Goal: Task Accomplishment & Management: Complete application form

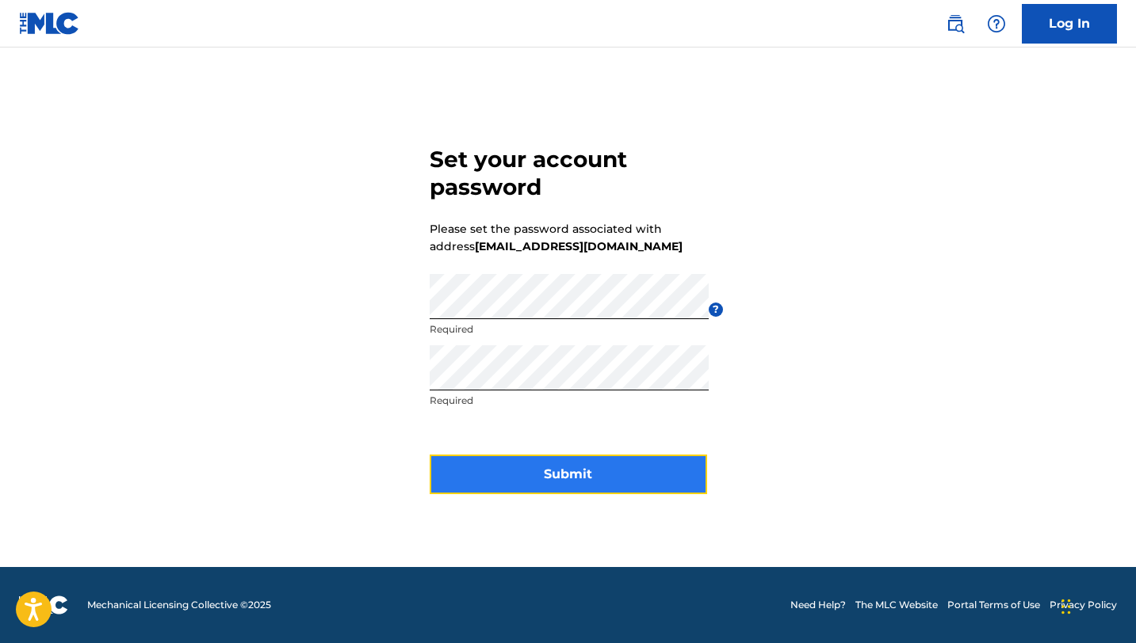
click at [622, 471] on button "Submit" at bounding box center [567, 475] width 277 height 40
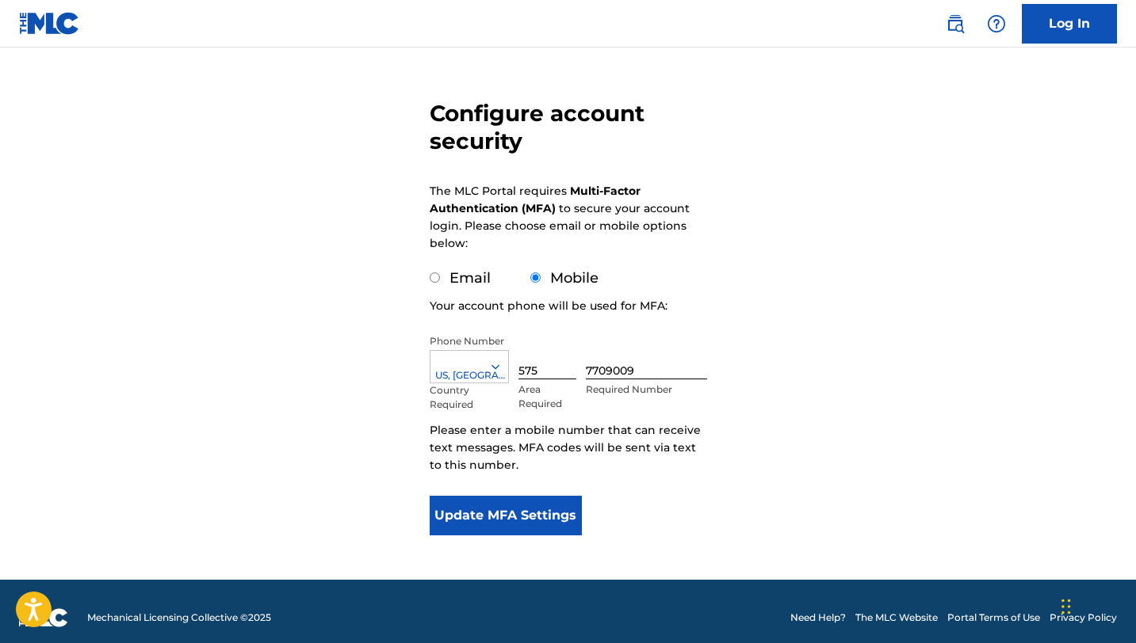
scroll to position [119, 0]
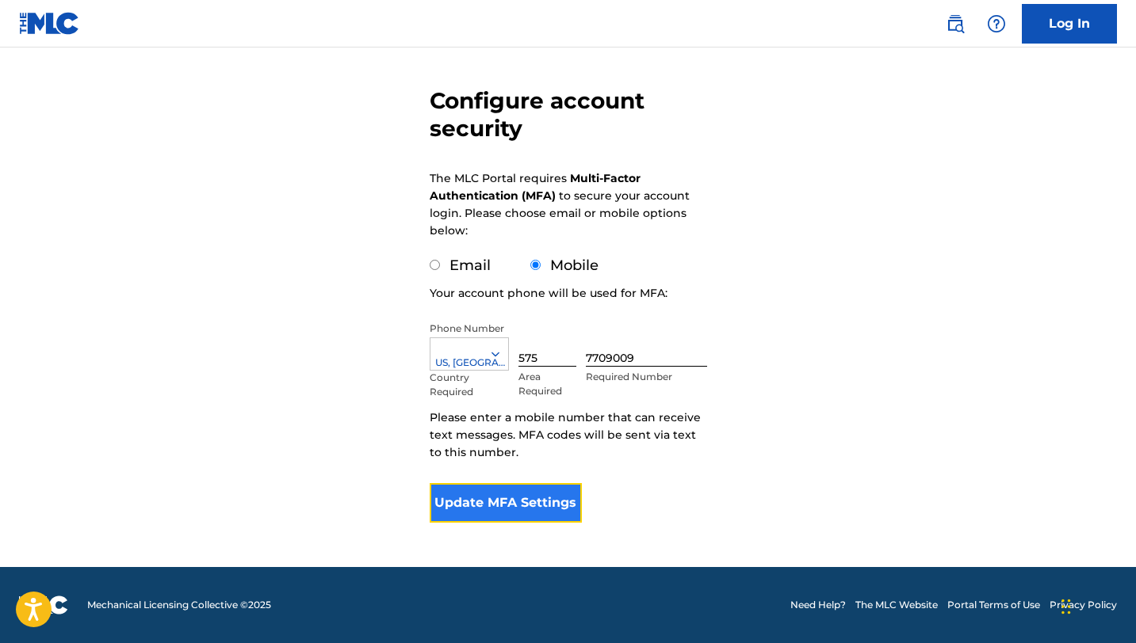
click at [494, 502] on button "Update MFA Settings" at bounding box center [505, 503] width 153 height 40
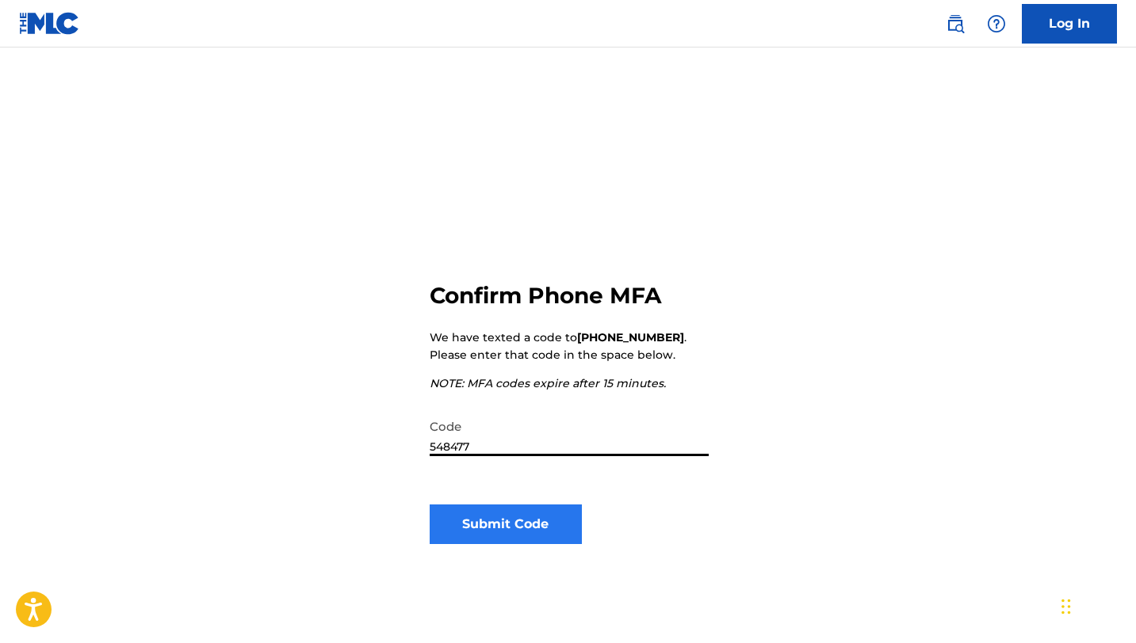
type input "548477"
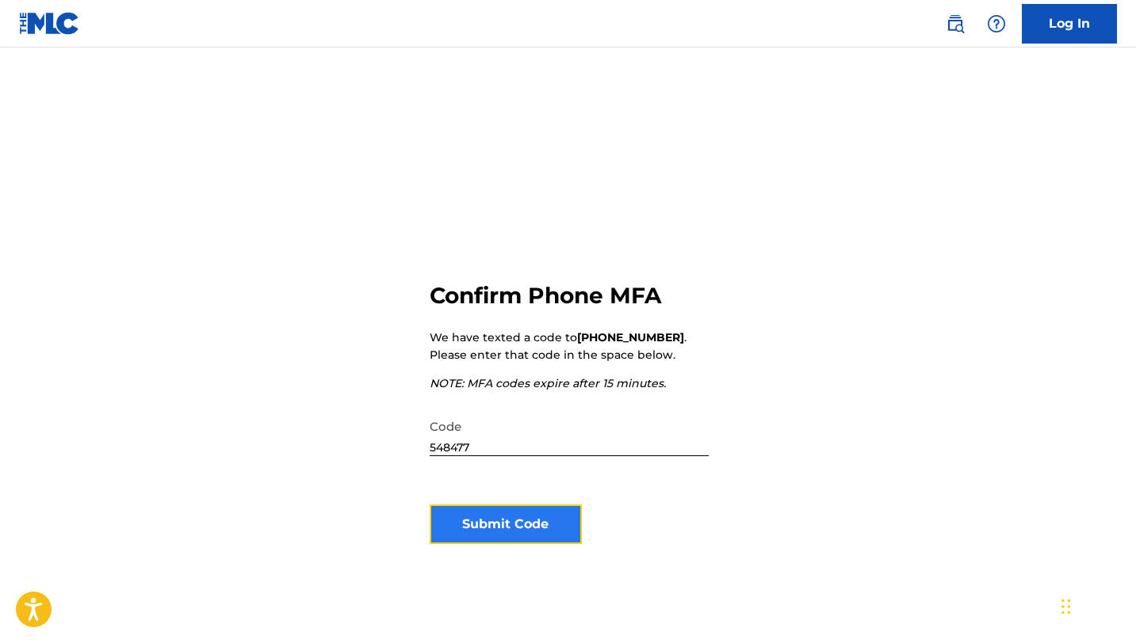
click at [532, 517] on button "Submit Code" at bounding box center [505, 525] width 153 height 40
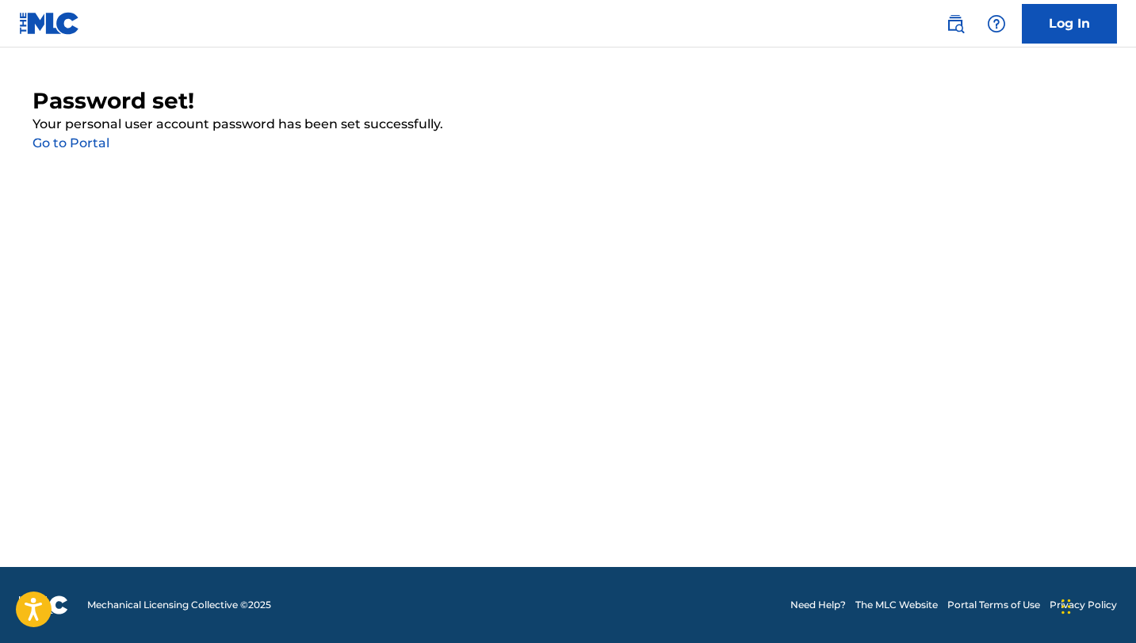
click at [93, 146] on link "Go to Portal" at bounding box center [70, 143] width 77 height 15
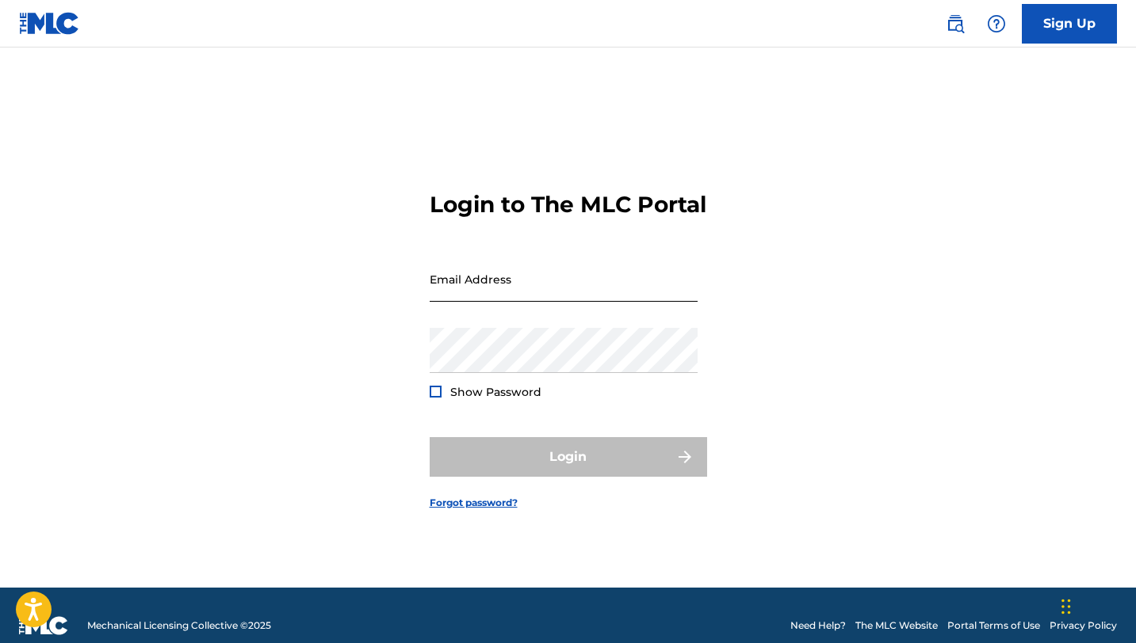
click at [484, 300] on input "Email Address" at bounding box center [563, 279] width 268 height 45
type input "[EMAIL_ADDRESS][DOMAIN_NAME]"
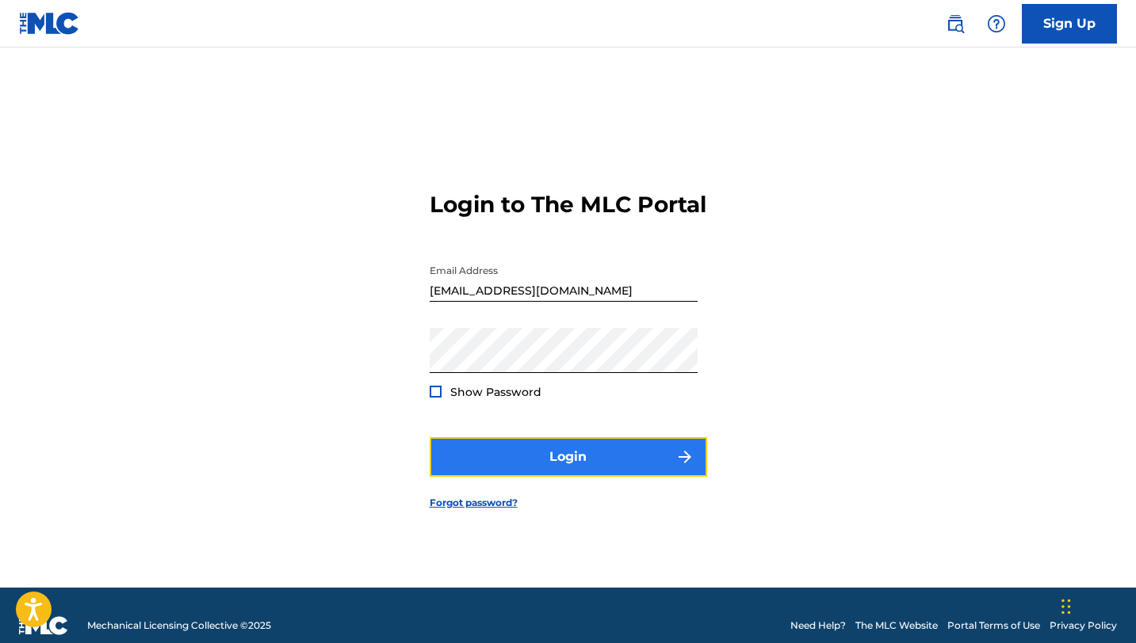
click at [566, 477] on button "Login" at bounding box center [567, 457] width 277 height 40
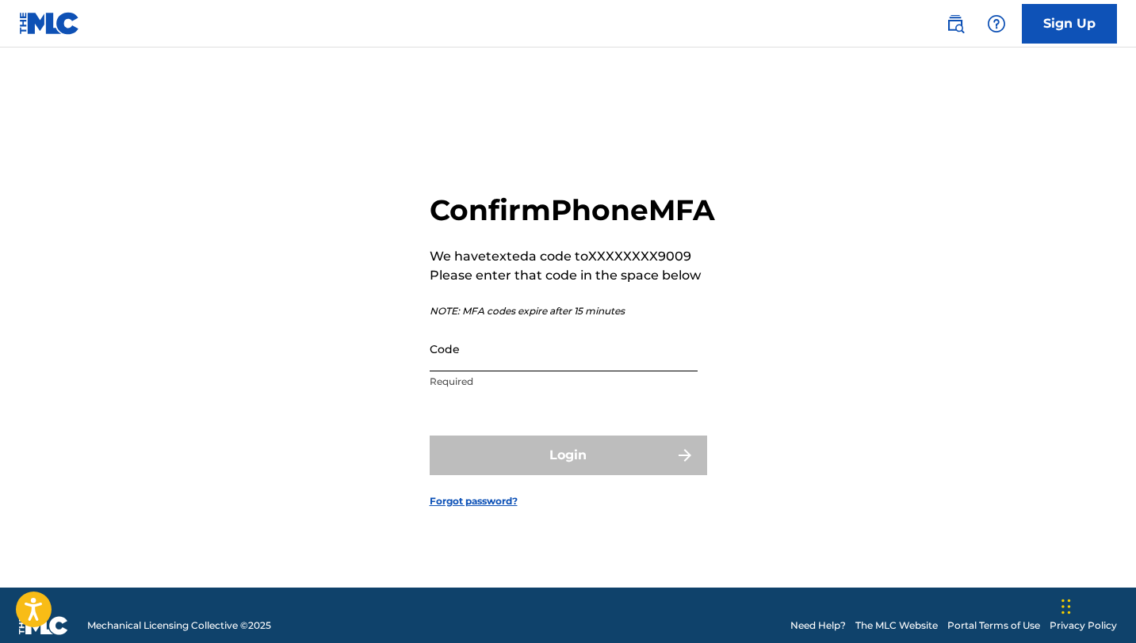
click at [521, 372] on input "Code" at bounding box center [563, 348] width 268 height 45
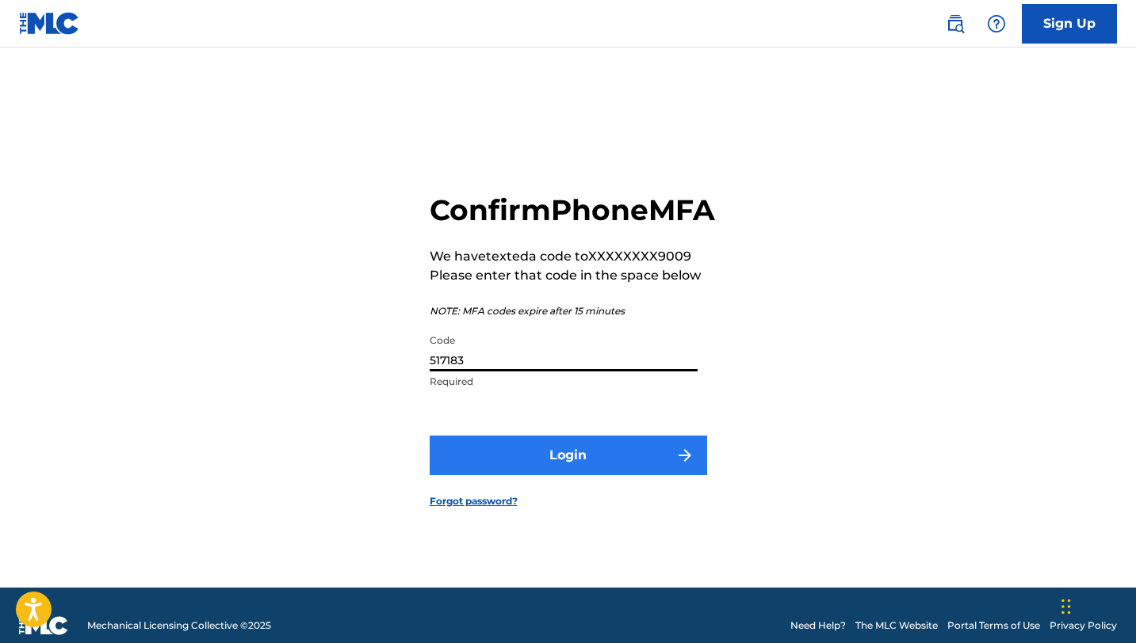
type input "517183"
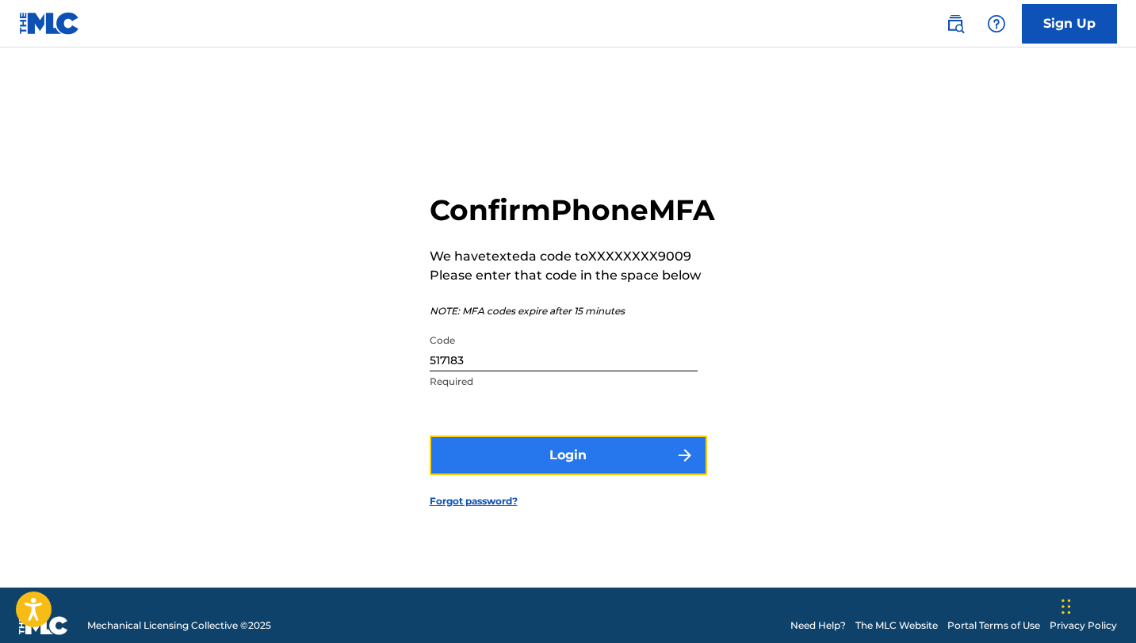
click at [561, 475] on button "Login" at bounding box center [567, 456] width 277 height 40
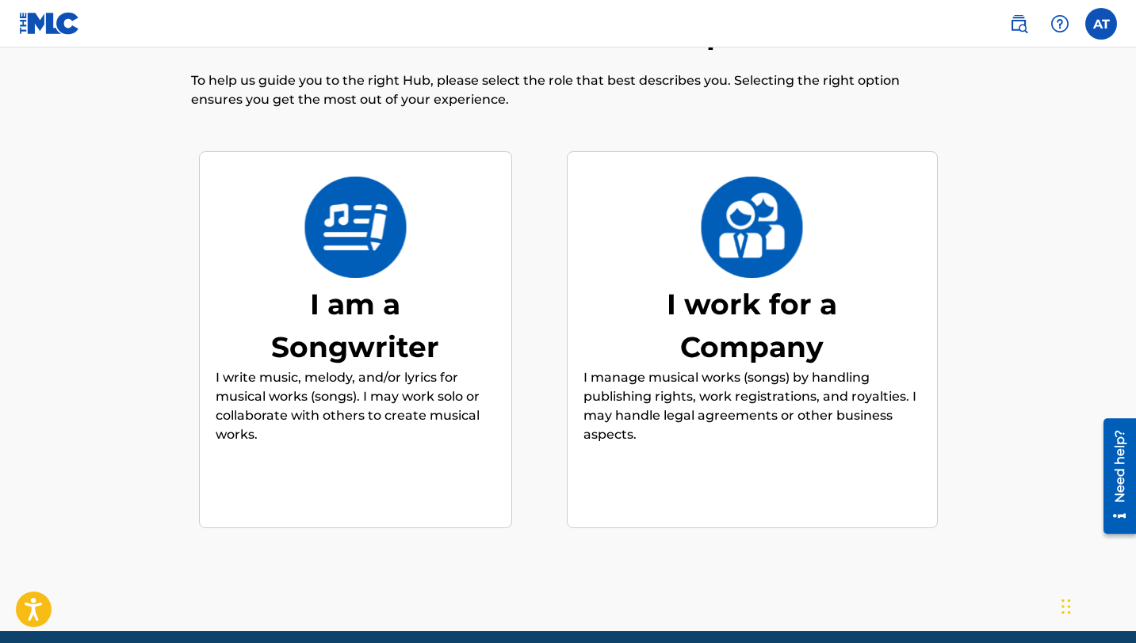
click at [379, 348] on div "I am a Songwriter" at bounding box center [355, 326] width 238 height 86
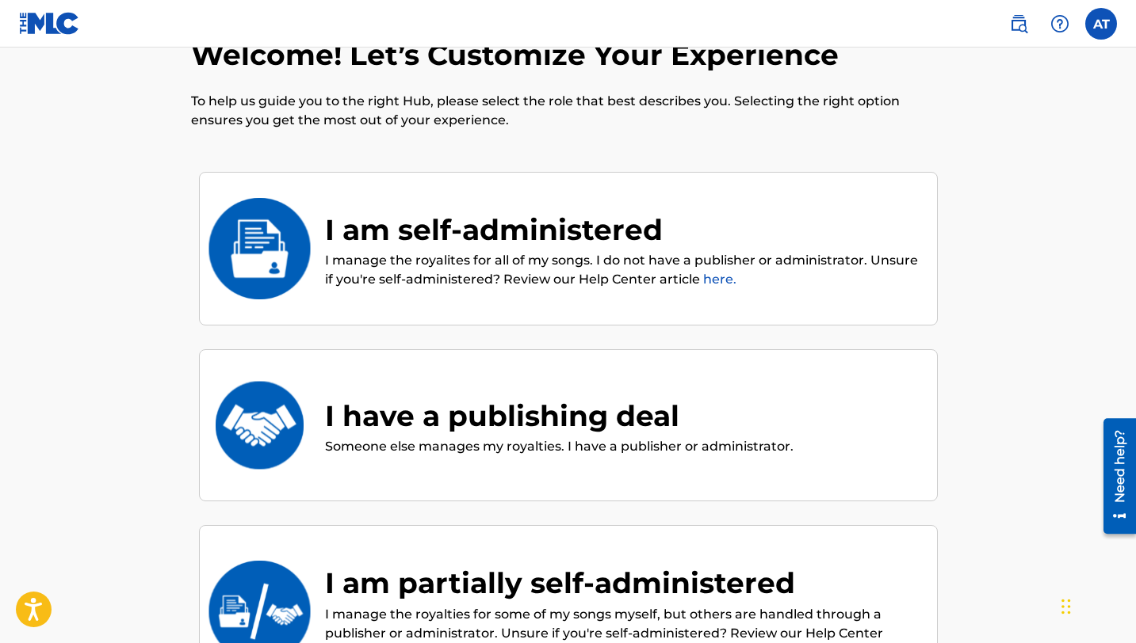
scroll to position [52, 0]
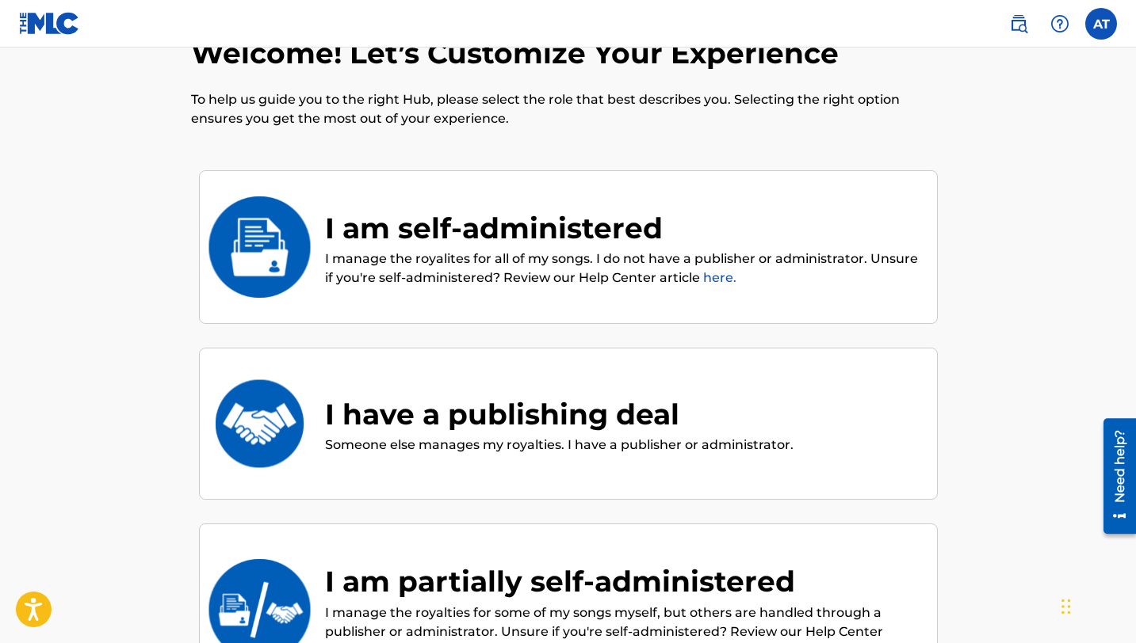
click at [440, 227] on div "I am self-administered" at bounding box center [623, 228] width 596 height 43
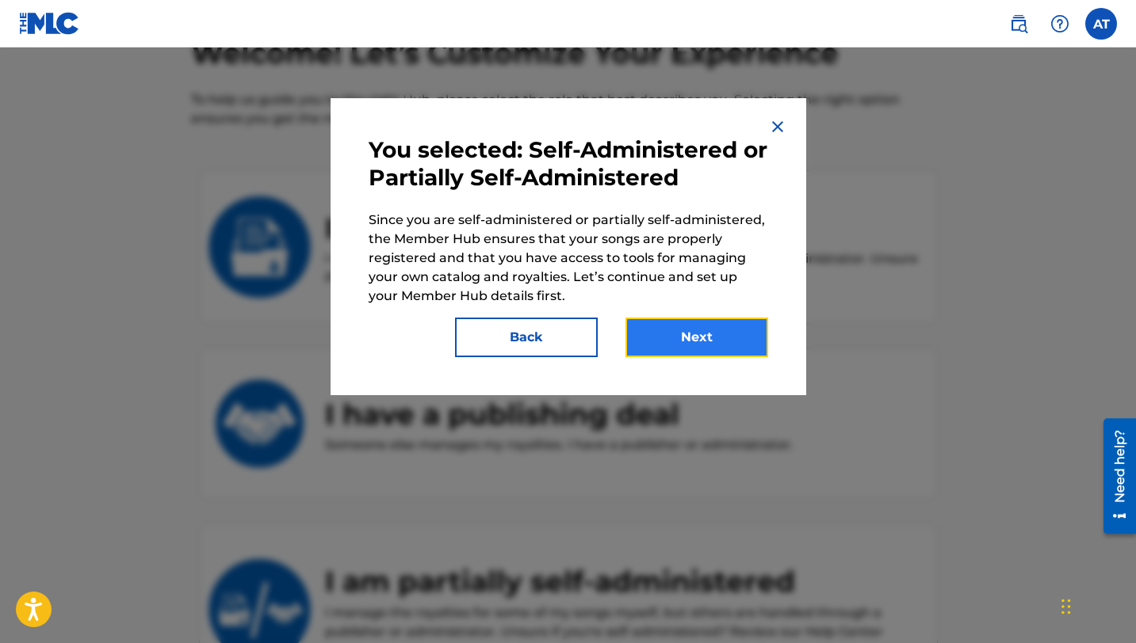
click at [668, 332] on button "Next" at bounding box center [696, 338] width 143 height 40
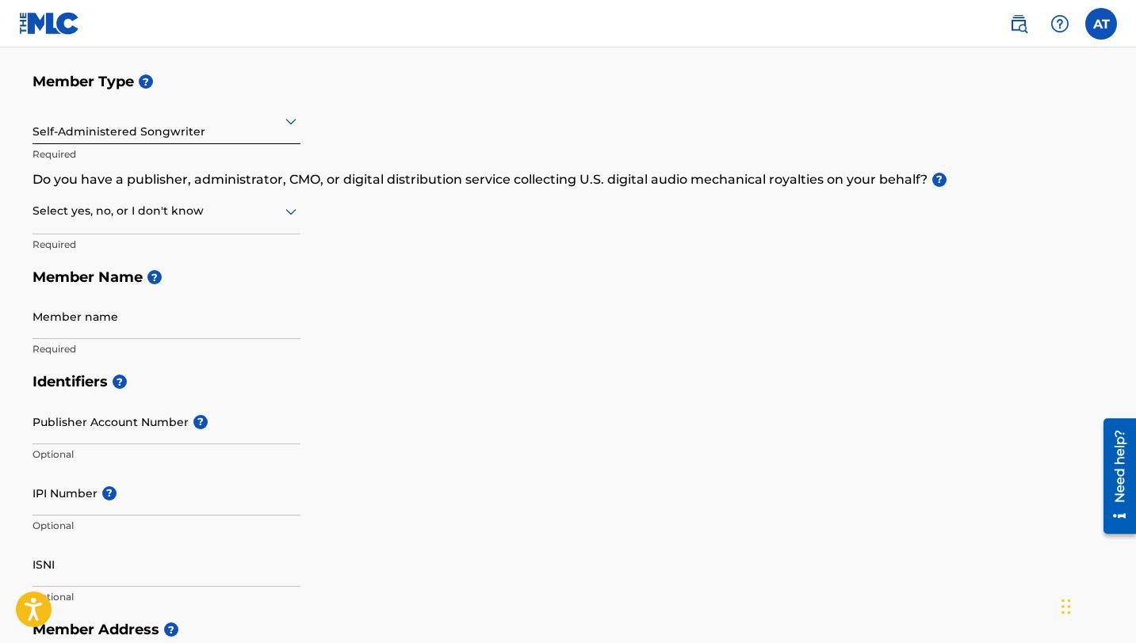
scroll to position [166, 0]
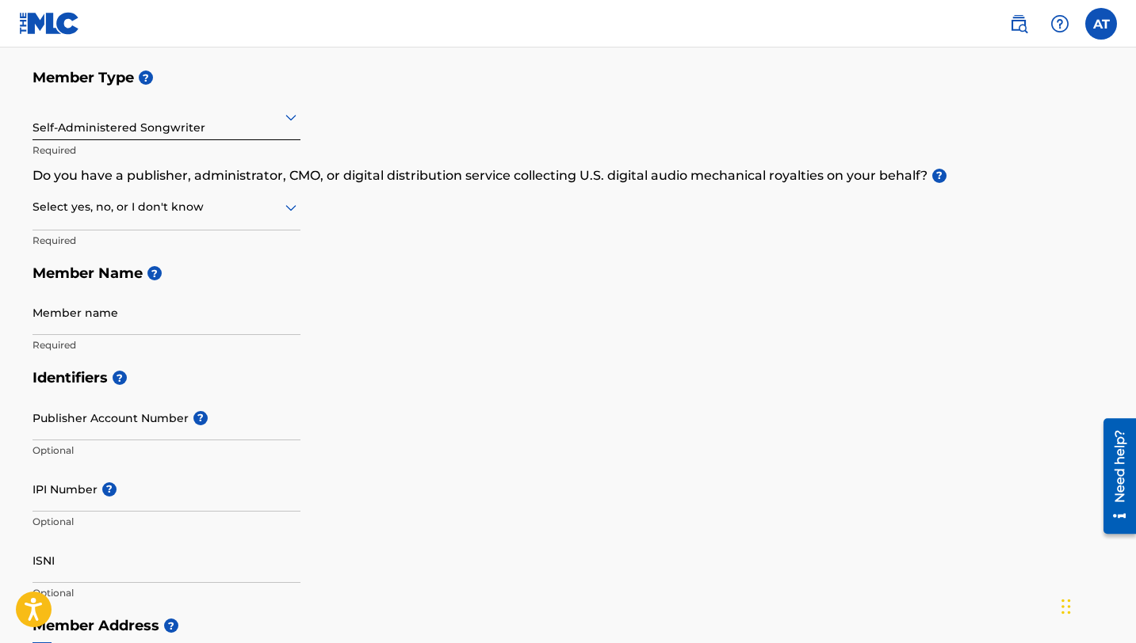
click at [281, 206] on icon at bounding box center [290, 207] width 19 height 19
click at [242, 279] on div "No" at bounding box center [166, 284] width 266 height 36
drag, startPoint x: 343, startPoint y: 175, endPoint x: 508, endPoint y: 182, distance: 165.0
click at [508, 182] on p "Do you have a publisher, administrator, CMO, or digital distribution service co…" at bounding box center [567, 175] width 1071 height 19
copy p "digital distribution service"
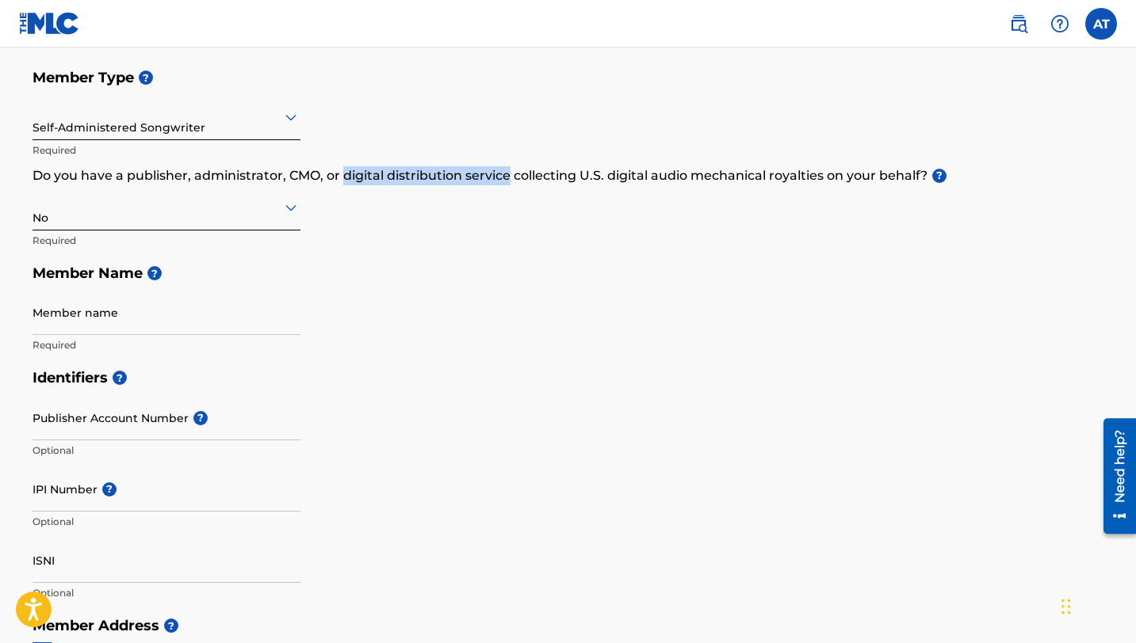
click at [358, 177] on p "Do you have a publisher, administrator, CMO, or digital distribution service co…" at bounding box center [567, 175] width 1071 height 19
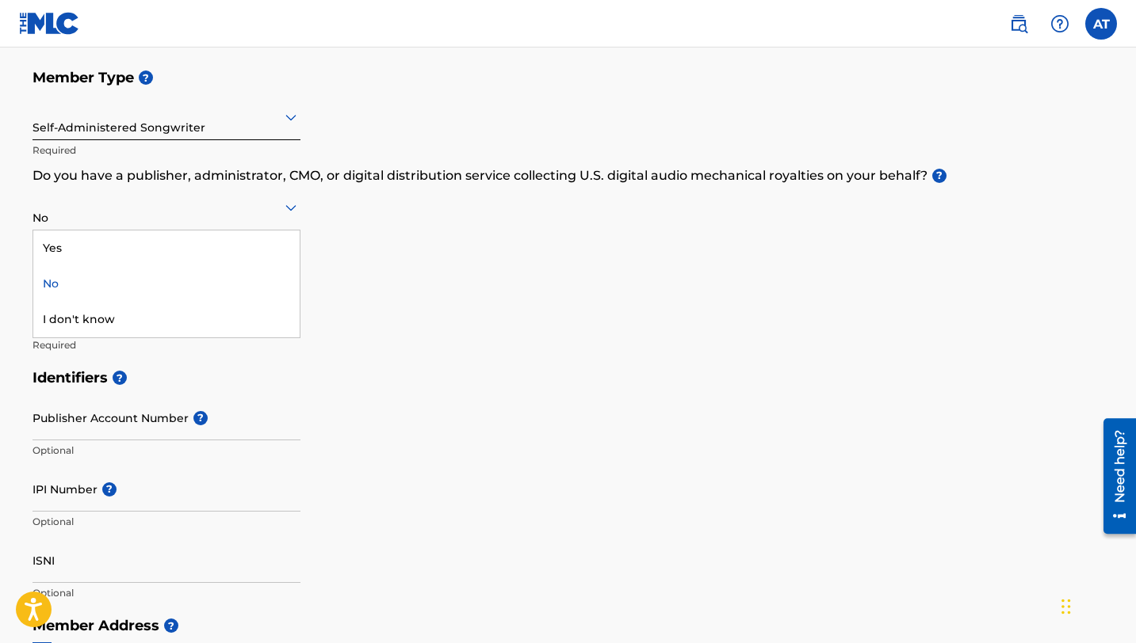
click at [284, 207] on icon at bounding box center [290, 207] width 19 height 19
click at [357, 212] on div "Member Type ? Self-Administered Songwriter Required Do you have a publisher, ad…" at bounding box center [567, 211] width 1071 height 300
click at [292, 211] on icon at bounding box center [290, 207] width 19 height 19
click at [208, 311] on div "I don't know" at bounding box center [166, 320] width 266 height 36
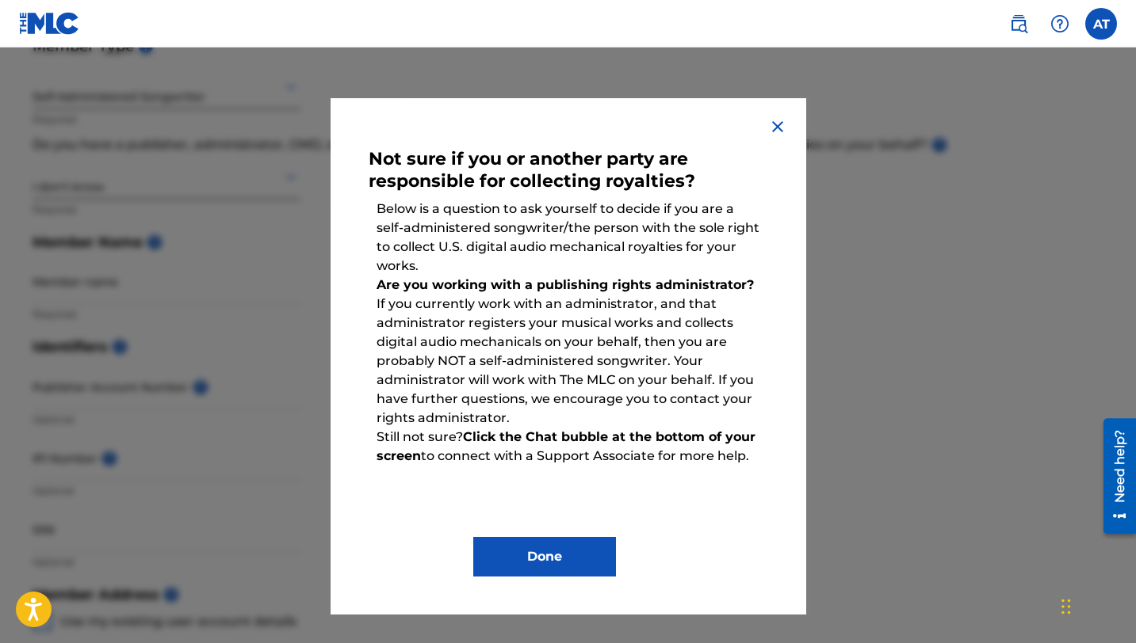
scroll to position [203, 0]
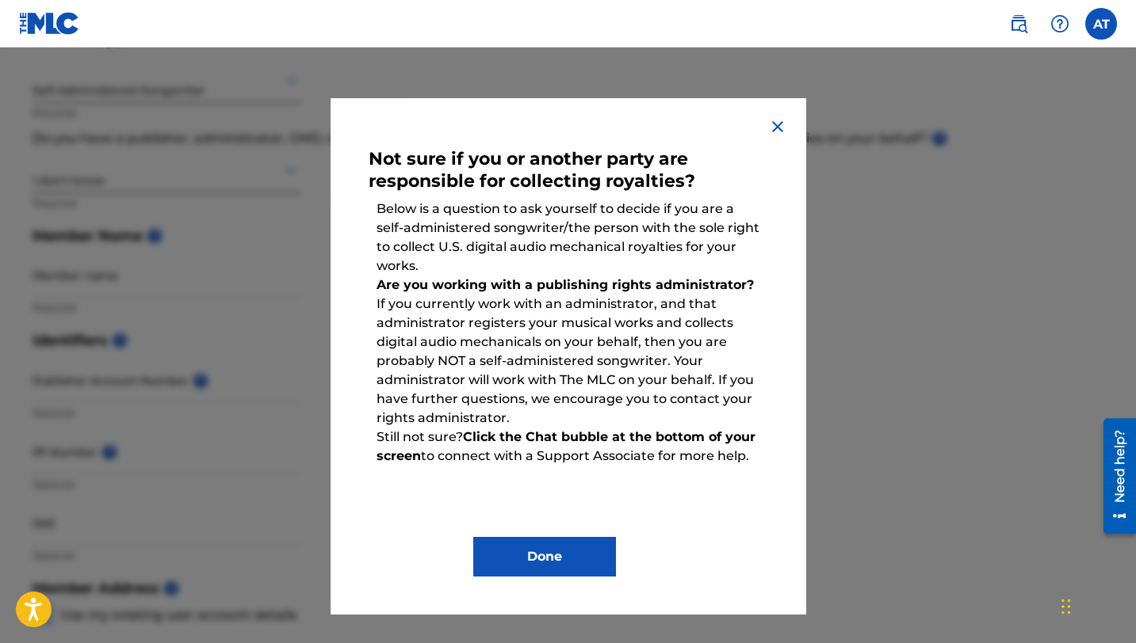
click at [779, 128] on img at bounding box center [777, 126] width 19 height 19
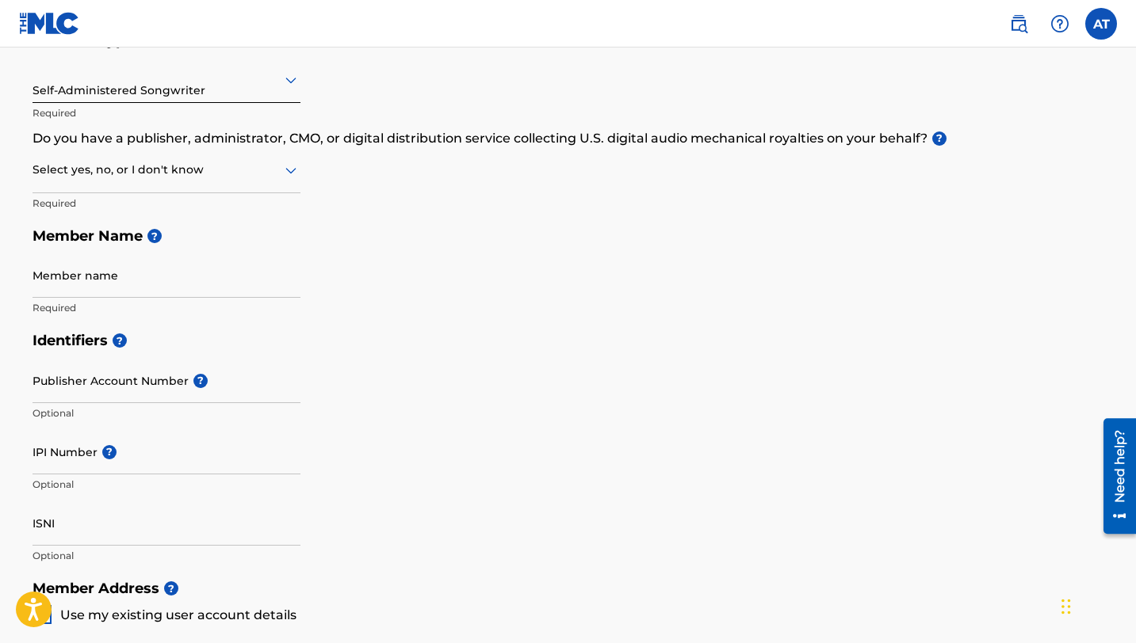
click at [210, 170] on div at bounding box center [166, 170] width 268 height 20
click at [143, 242] on div "No" at bounding box center [166, 247] width 266 height 36
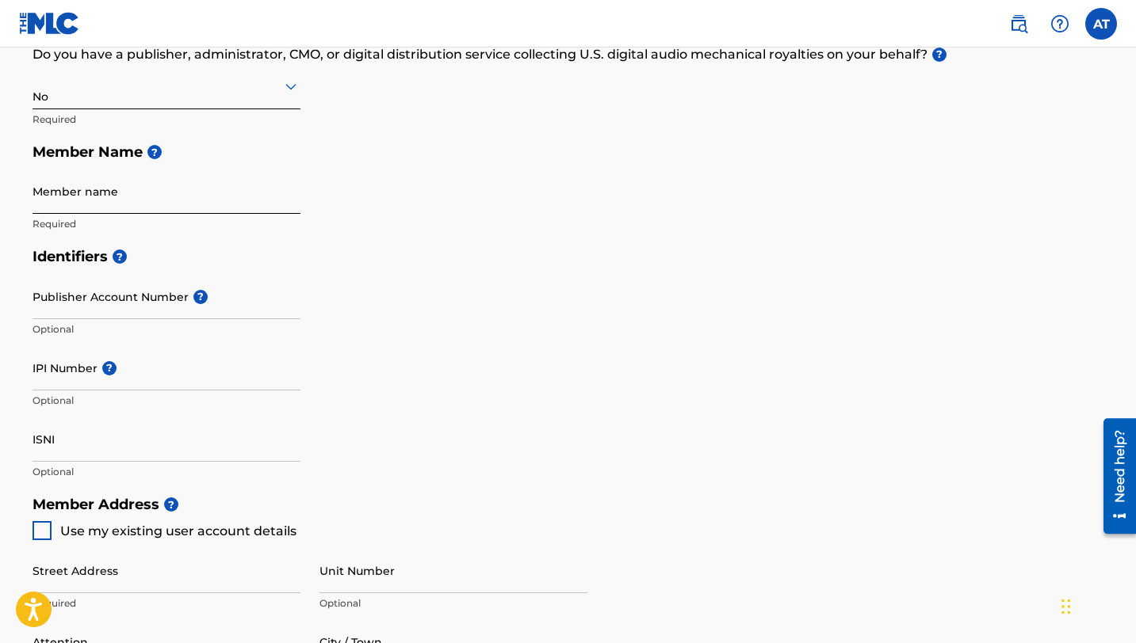
scroll to position [307, 0]
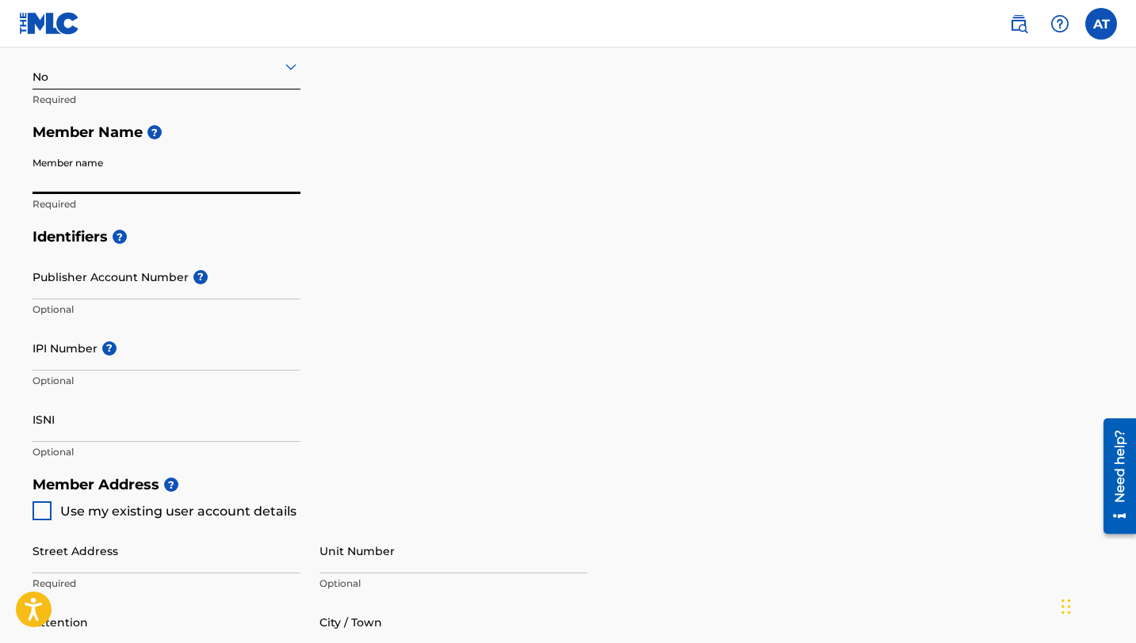
click at [109, 187] on input "Member name" at bounding box center [166, 171] width 268 height 45
click at [425, 200] on div "Member Type ? Self-Administered Songwriter Required Do you have a publisher, ad…" at bounding box center [567, 70] width 1071 height 300
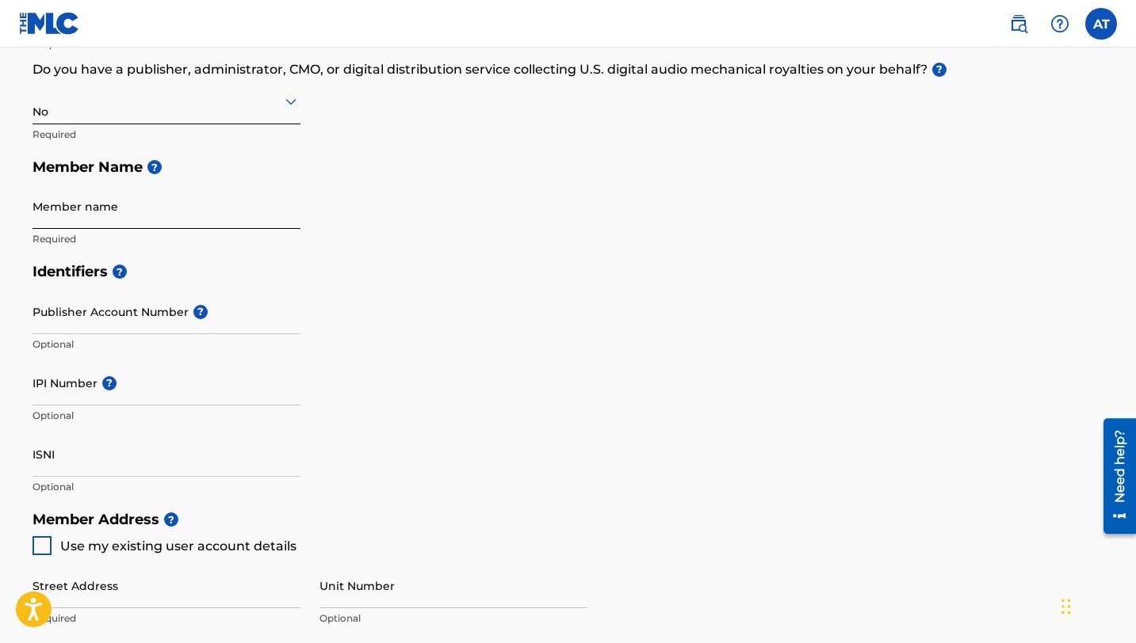
click at [229, 204] on input "Member name" at bounding box center [166, 206] width 268 height 45
click at [429, 209] on div "Member Type ? Self-Administered Songwriter Required Do you have a publisher, ad…" at bounding box center [567, 105] width 1071 height 300
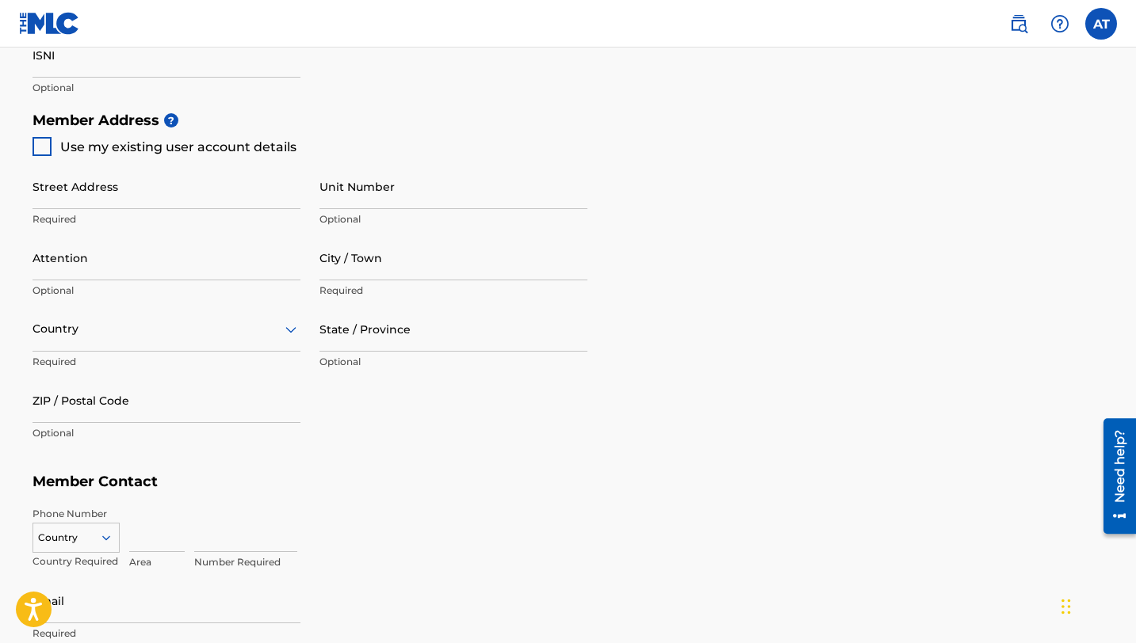
scroll to position [670, 0]
click at [43, 147] on div at bounding box center [41, 147] width 19 height 19
type input "[STREET_ADDRESS][MEDICAL_DATA][PERSON_NAME]"
type input "Taos"
type input "87529"
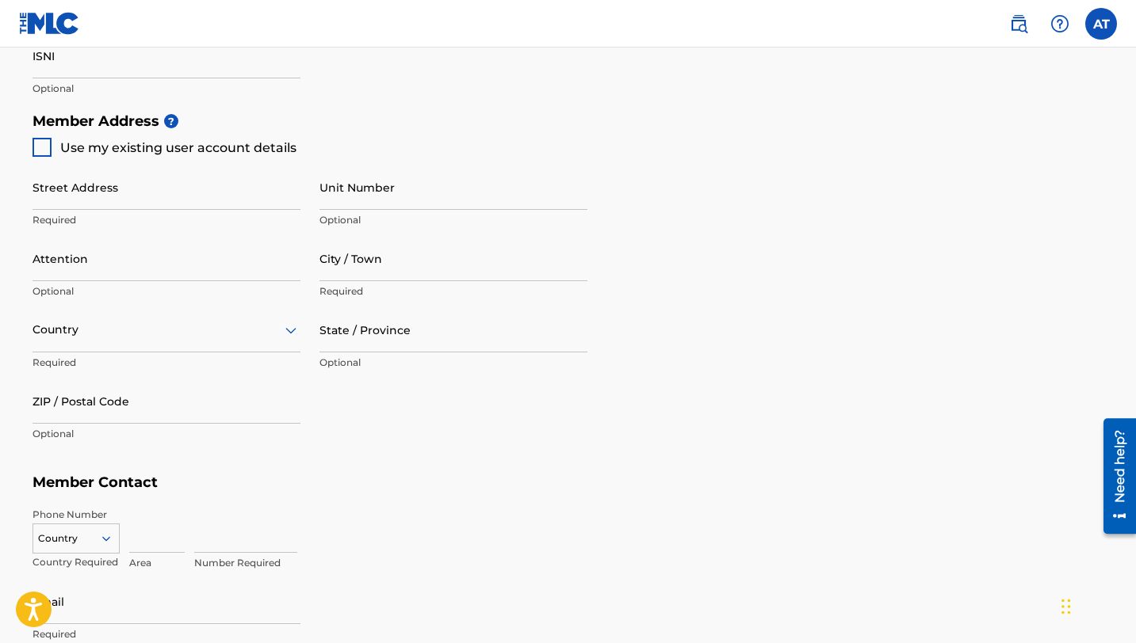
type input "575"
type input "7709009"
type input "[EMAIL_ADDRESS][DOMAIN_NAME]"
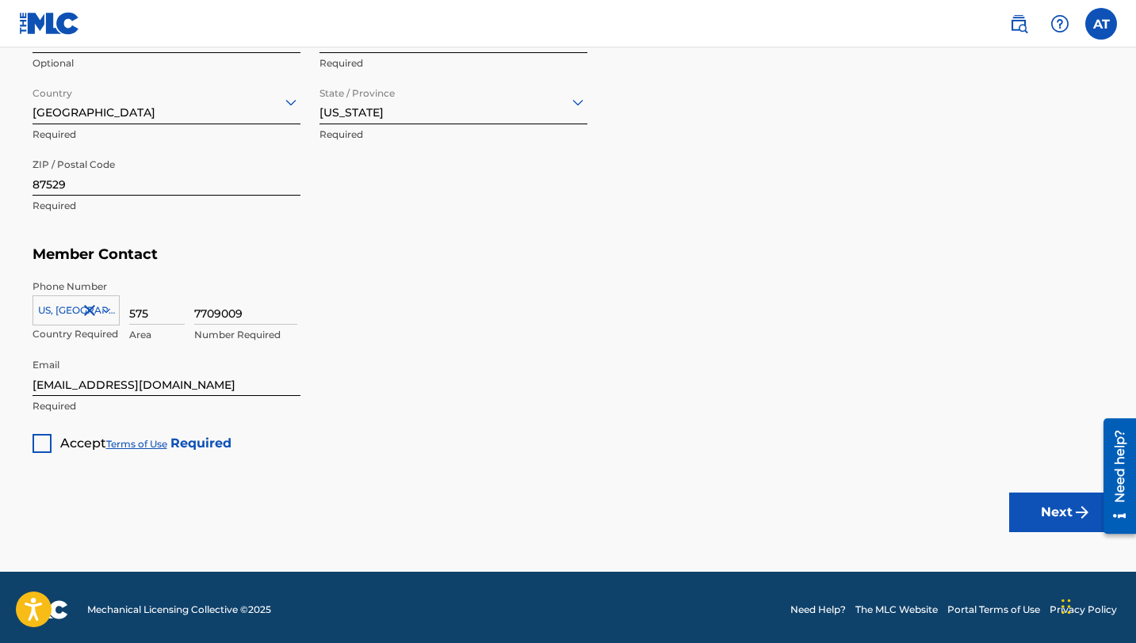
scroll to position [903, 0]
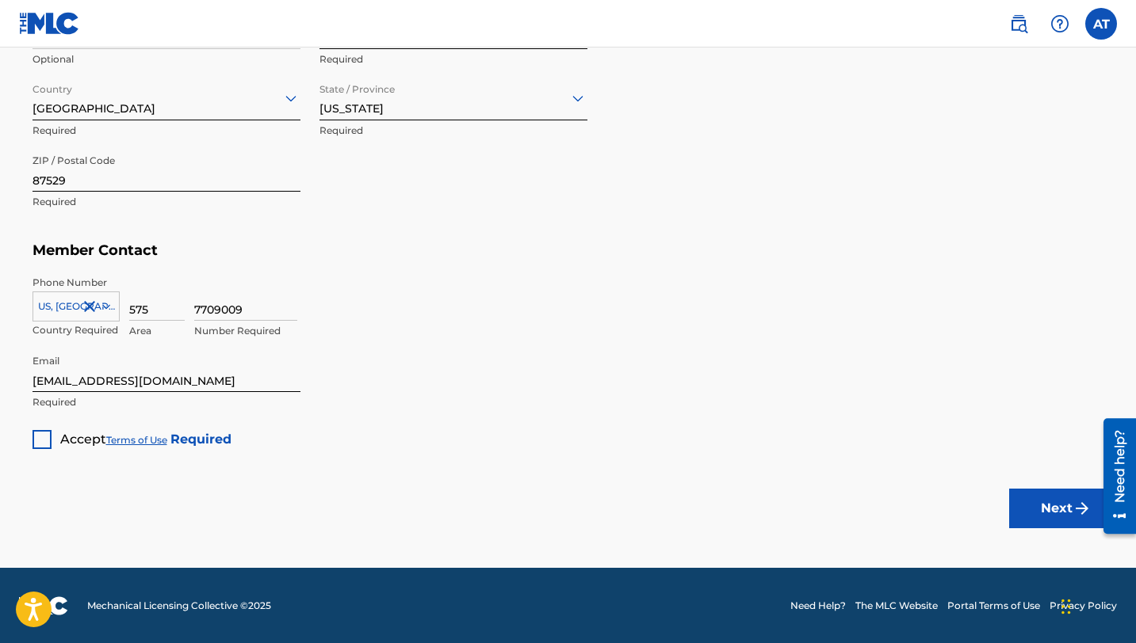
click at [48, 435] on div at bounding box center [41, 439] width 19 height 19
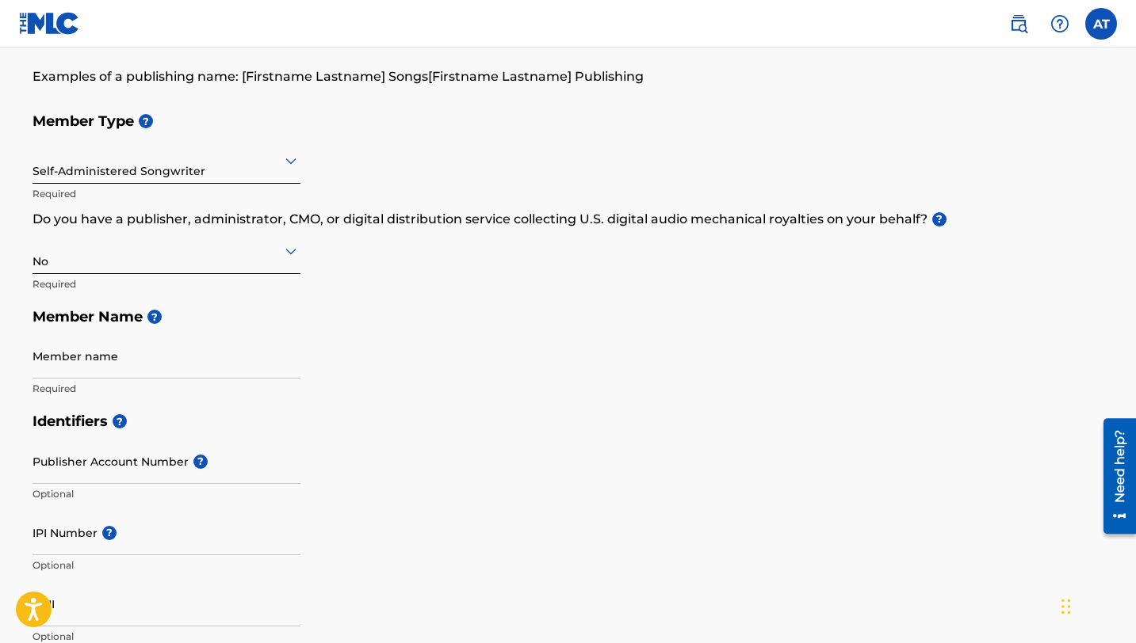
scroll to position [116, 0]
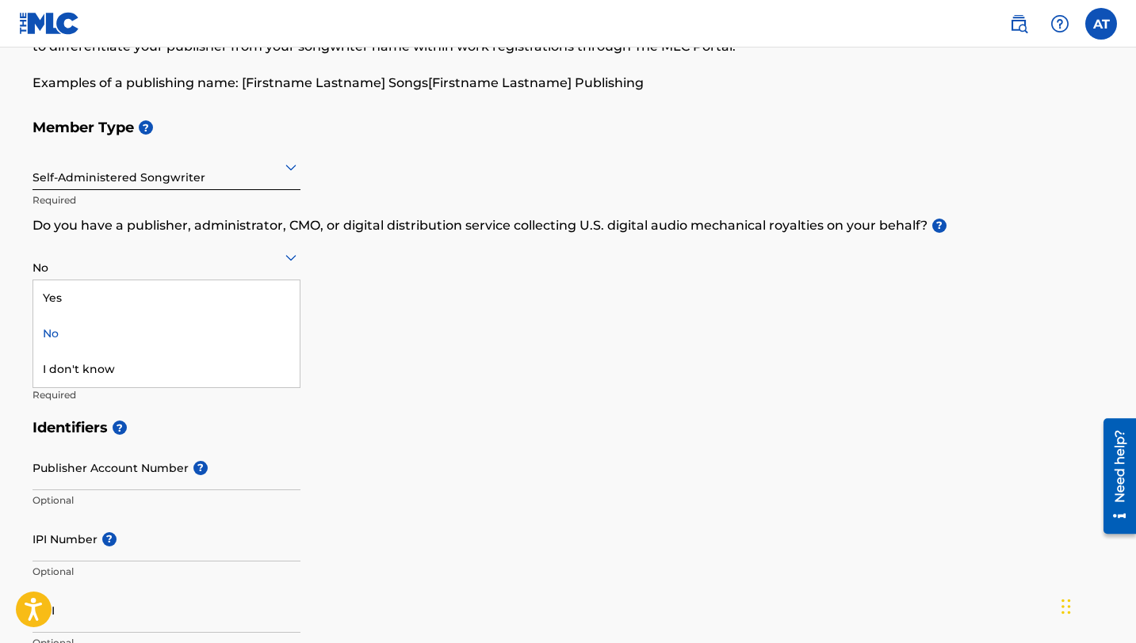
click at [288, 261] on icon at bounding box center [290, 257] width 19 height 19
click at [344, 227] on p "Do you have a publisher, administrator, CMO, or digital distribution service co…" at bounding box center [567, 225] width 1071 height 19
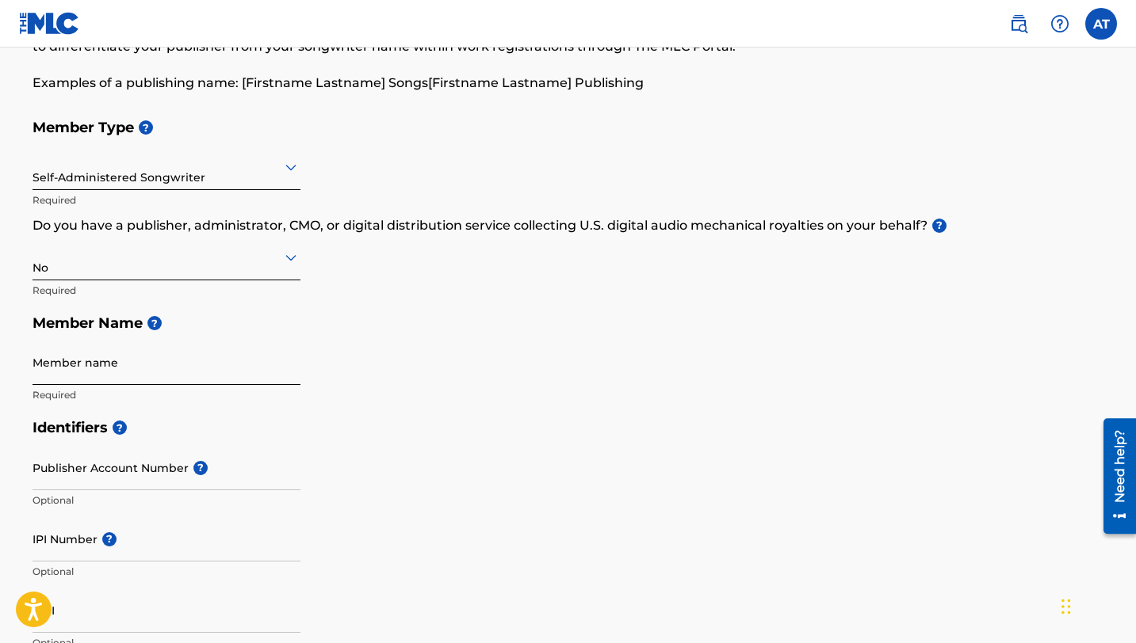
click at [152, 366] on input "Member name" at bounding box center [166, 362] width 268 height 45
type input "Anakaela Music"
click at [365, 366] on div "Member Type ? Self-Administered Songwriter Required Do you have a publisher, ad…" at bounding box center [567, 261] width 1071 height 300
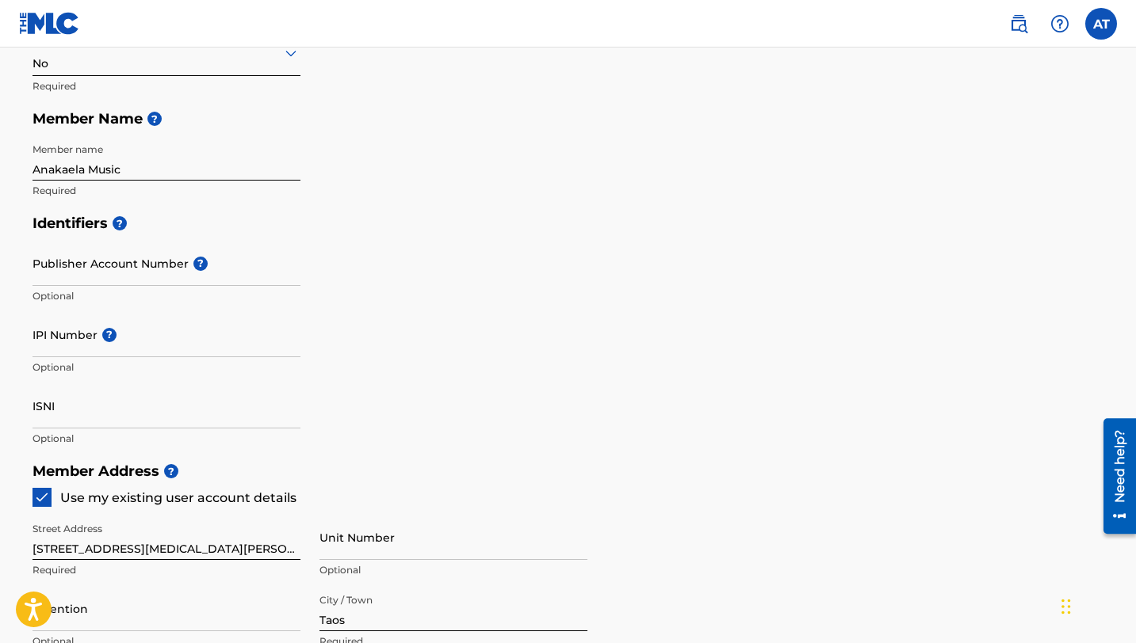
scroll to position [322, 0]
click at [56, 404] on input "ISNI" at bounding box center [166, 404] width 268 height 45
click at [89, 445] on div "ISNI Optional" at bounding box center [166, 417] width 268 height 71
click at [151, 266] on input "Publisher Account Number ?" at bounding box center [166, 261] width 268 height 45
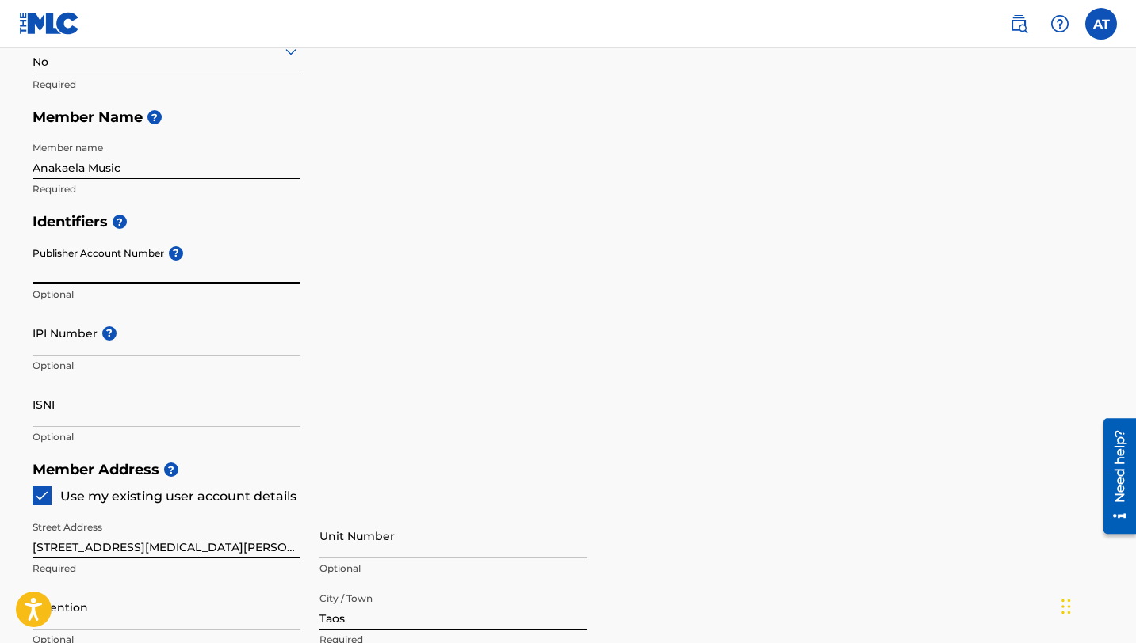
paste input "1155823945"
type input "1155823945"
click at [138, 324] on input "IPI Number ?" at bounding box center [166, 333] width 268 height 45
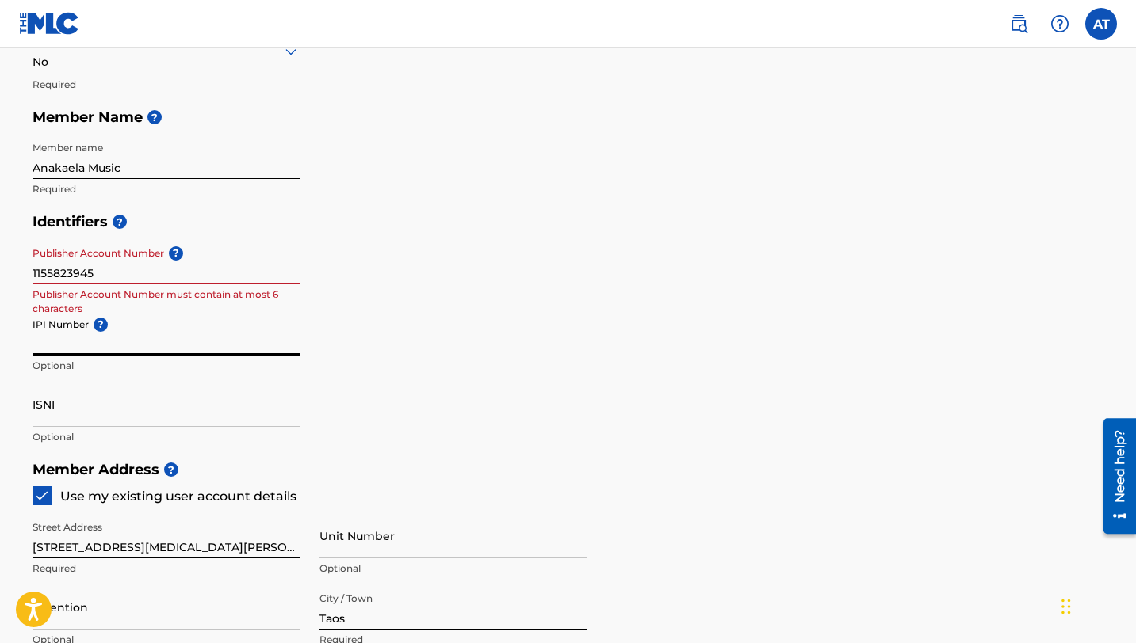
click at [112, 277] on input "1155823945" at bounding box center [166, 261] width 268 height 45
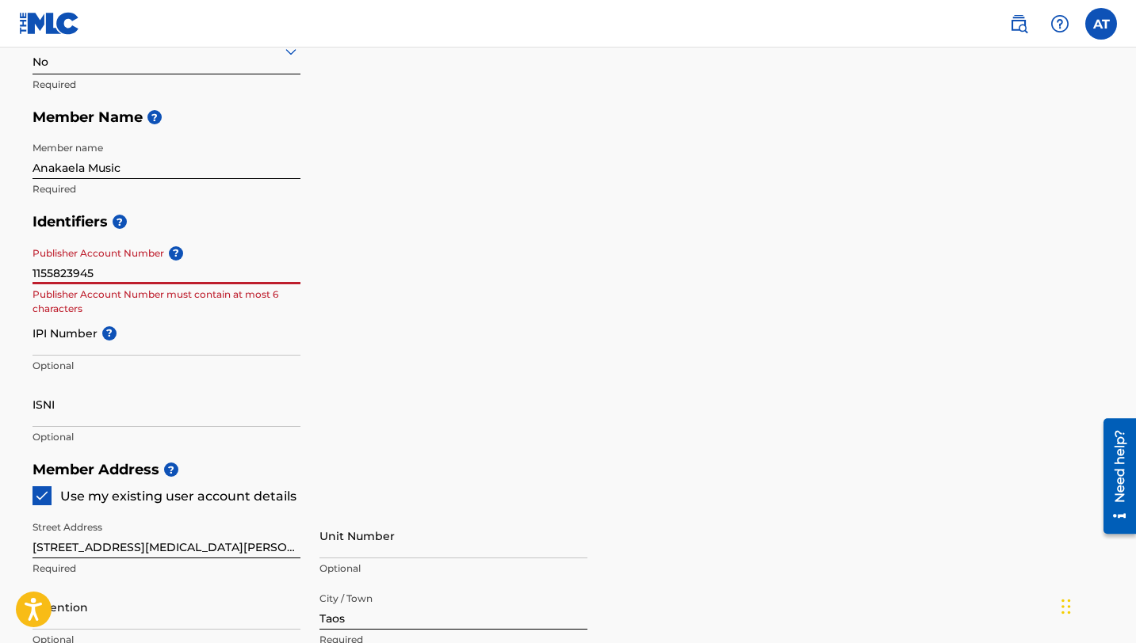
click at [112, 277] on input "1155823945" at bounding box center [166, 261] width 268 height 45
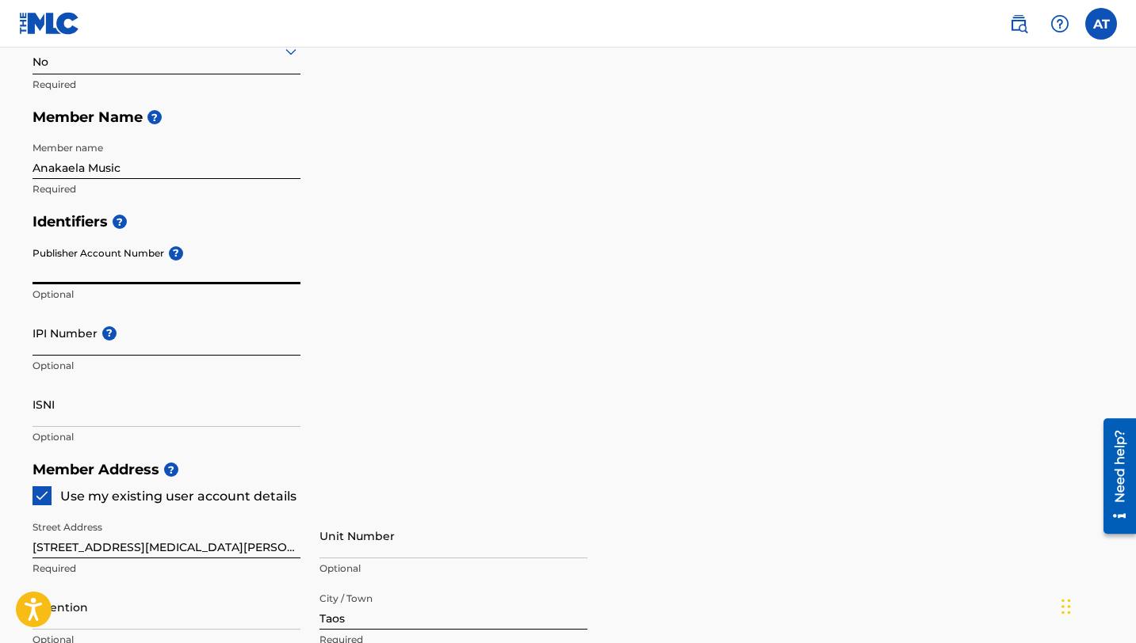
click at [93, 330] on div "IPI Number ? Optional" at bounding box center [166, 346] width 268 height 71
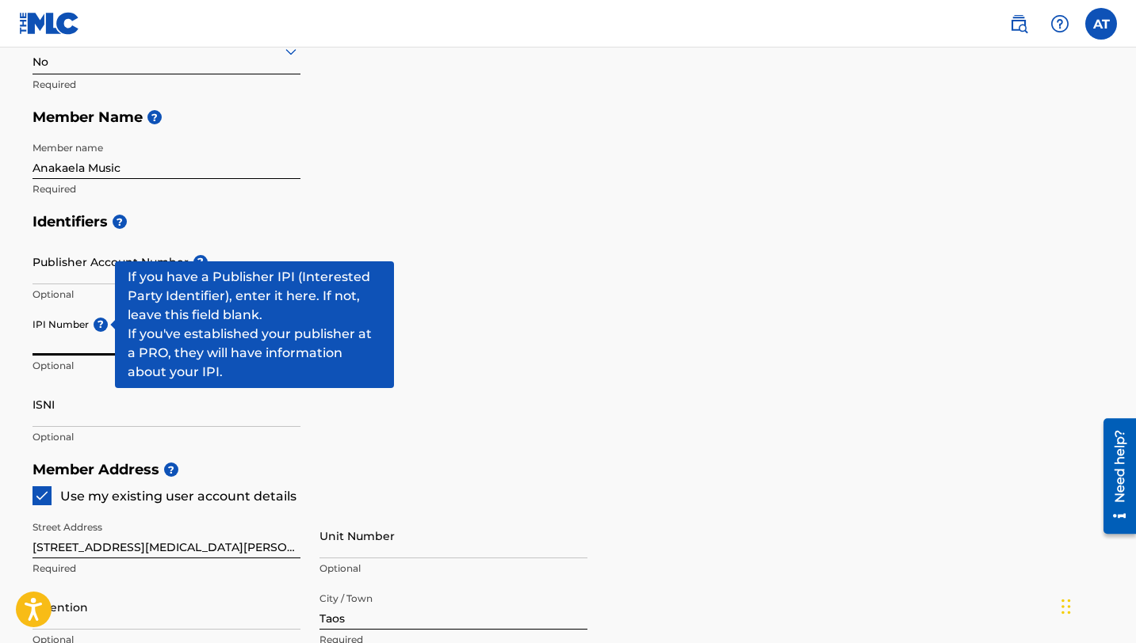
paste input "1155823945"
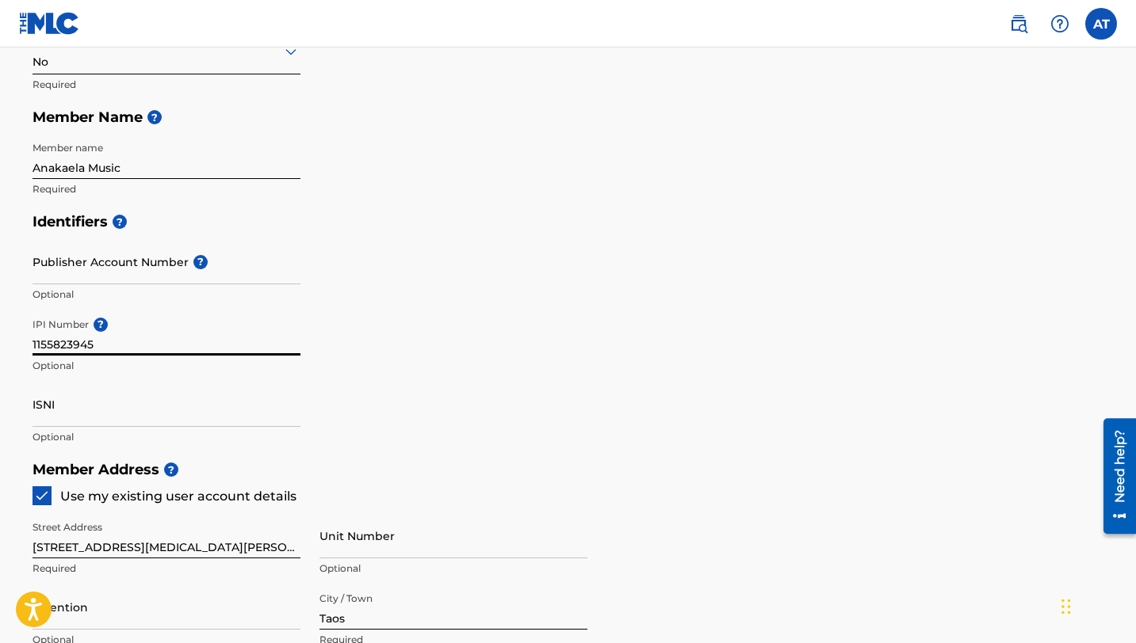
type input "1155823945"
click at [453, 330] on div "Identifiers ? Publisher Account Number ? Optional IPI Number ? 1155823945 Optio…" at bounding box center [567, 329] width 1071 height 248
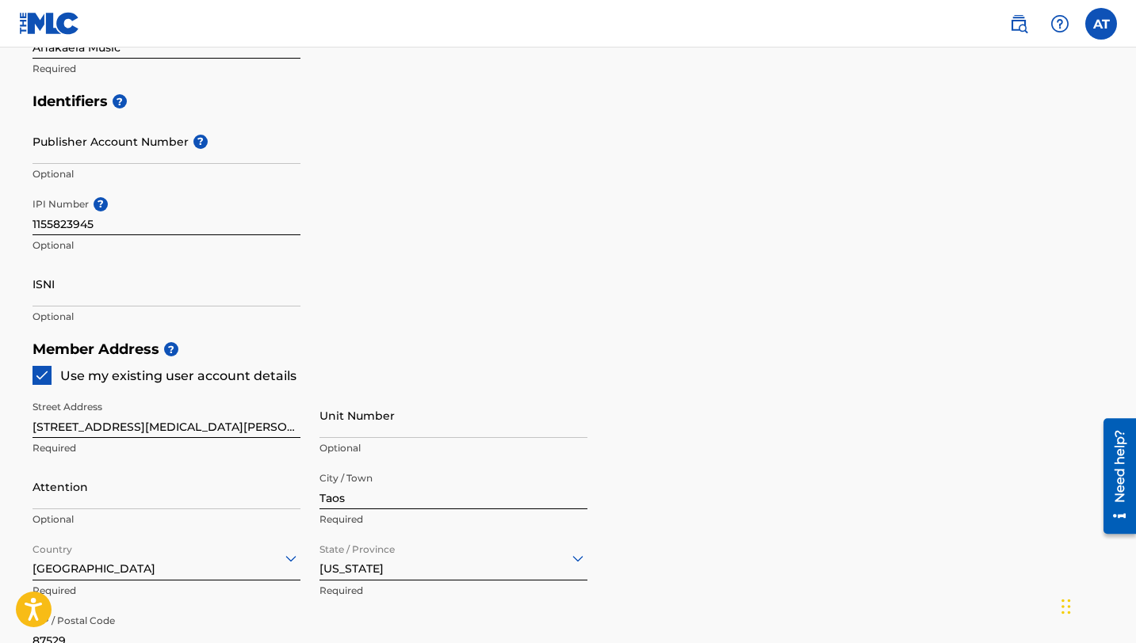
scroll to position [452, 0]
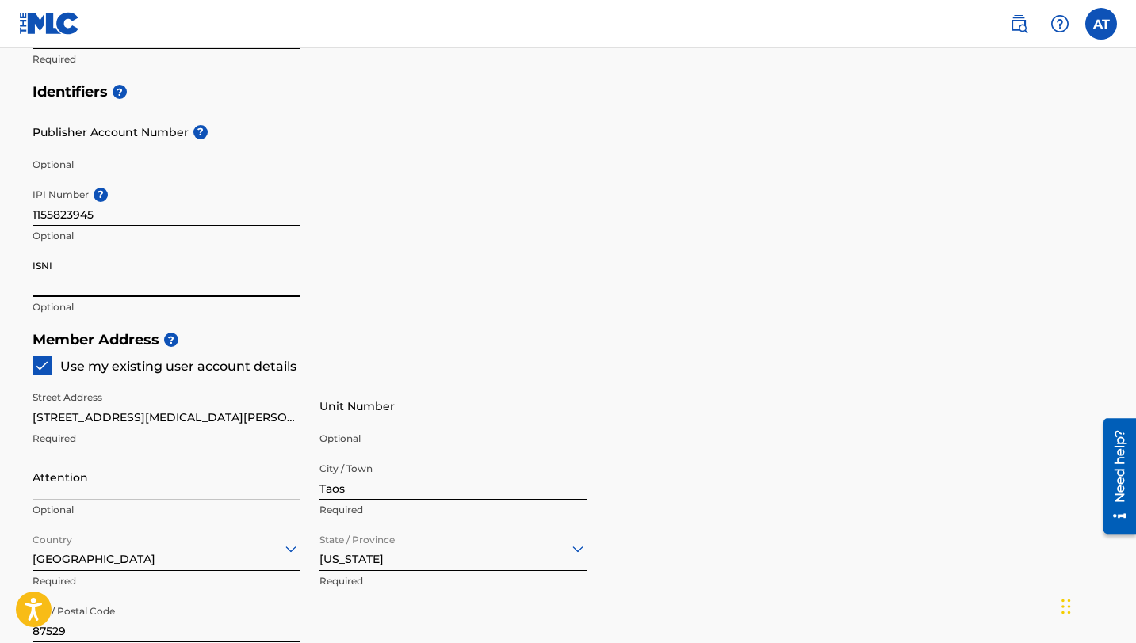
click at [202, 291] on input "ISNI" at bounding box center [166, 274] width 268 height 45
click at [373, 292] on div "Identifiers ? Publisher Account Number ? Optional IPI Number ? 1155823945 Optio…" at bounding box center [567, 199] width 1071 height 248
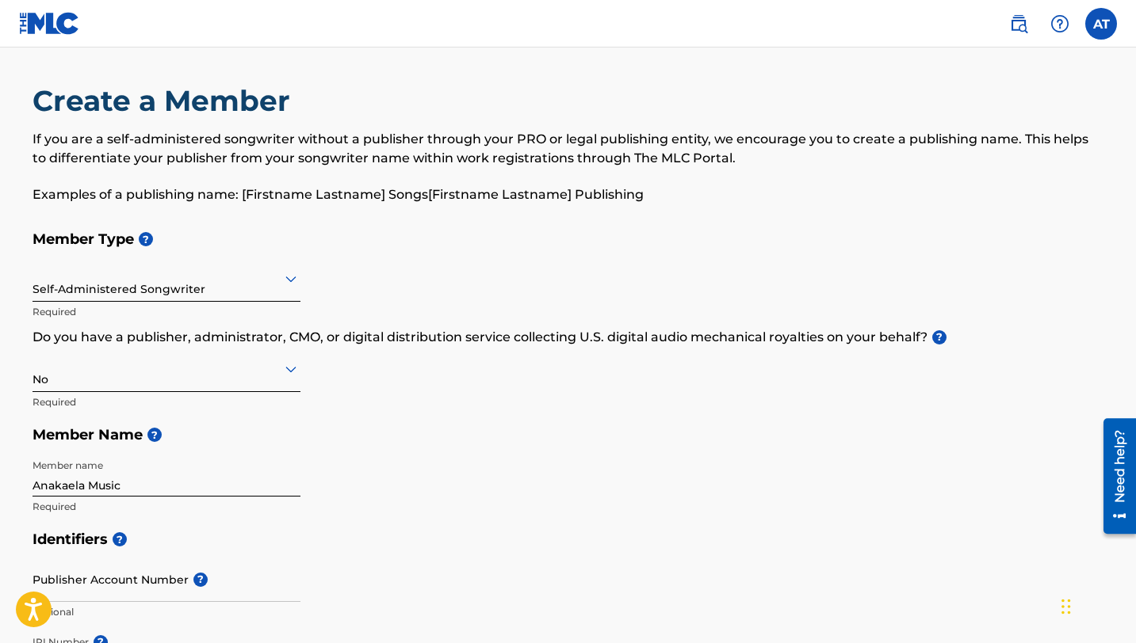
scroll to position [0, 0]
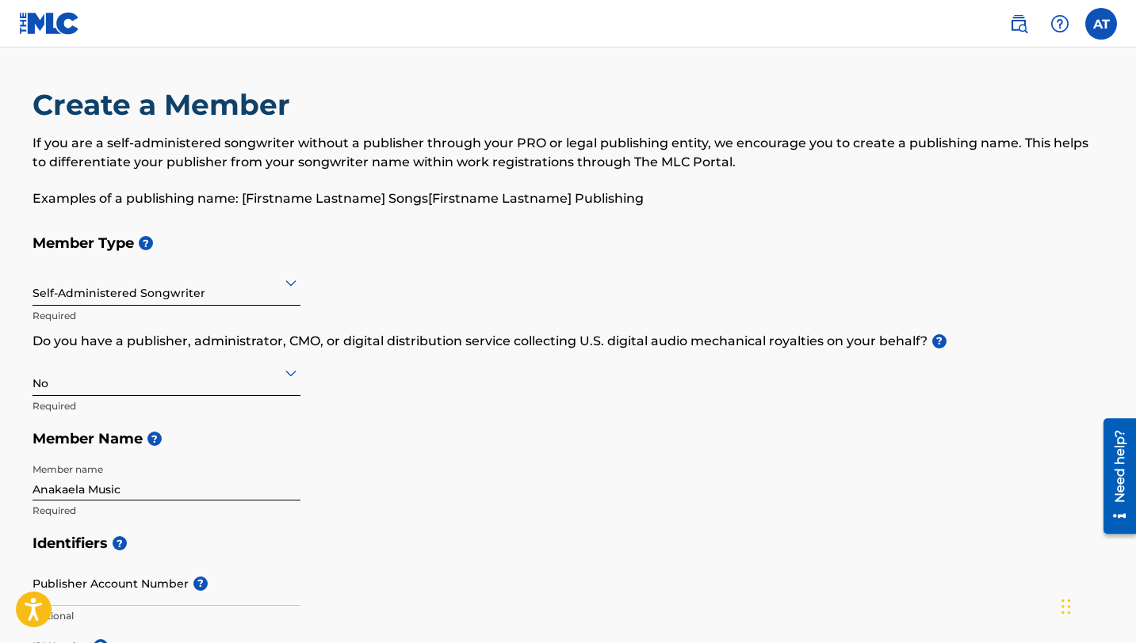
click at [58, 31] on img at bounding box center [49, 23] width 61 height 23
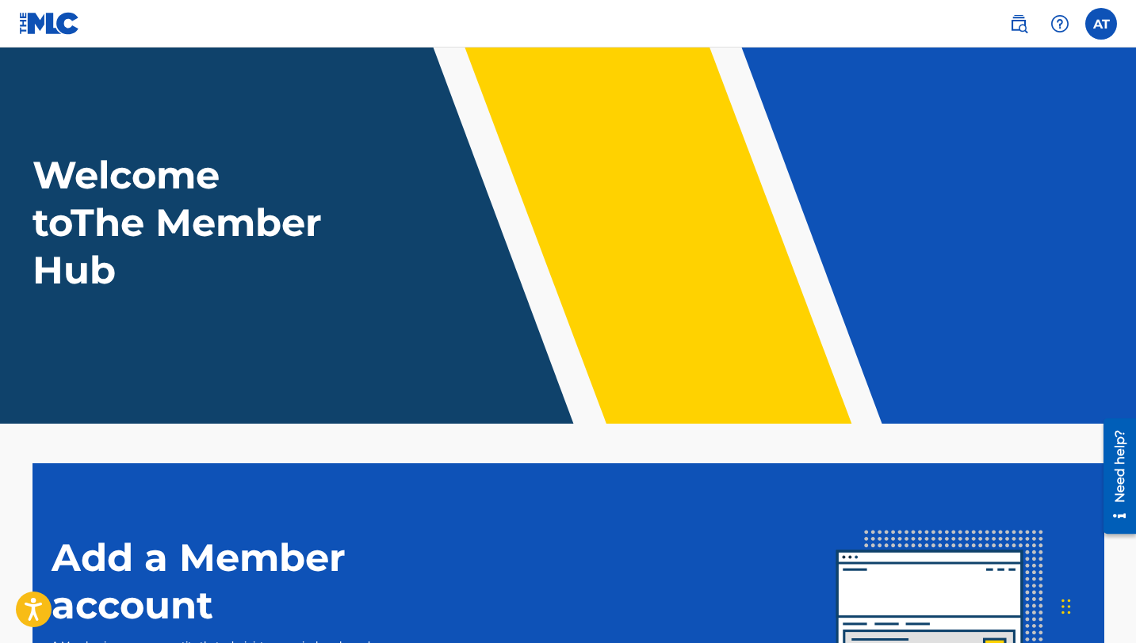
scroll to position [13, 0]
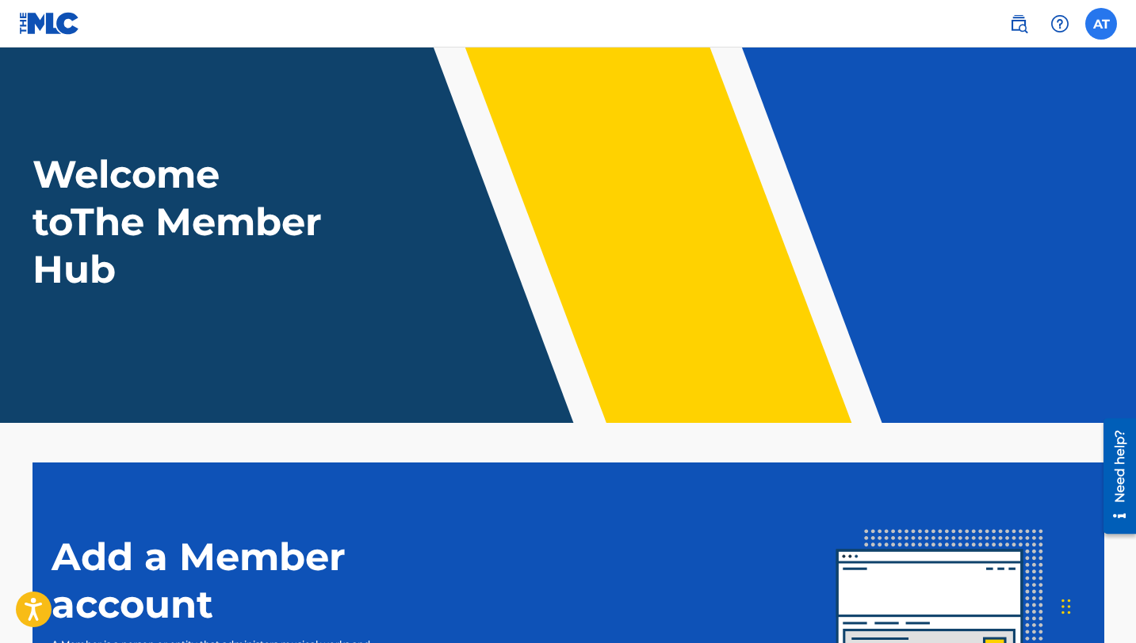
click at [1103, 23] on label at bounding box center [1101, 24] width 32 height 32
click at [1101, 24] on input "AT [PERSON_NAME] [EMAIL_ADDRESS][DOMAIN_NAME] Notification Preferences Profile …" at bounding box center [1101, 24] width 0 height 0
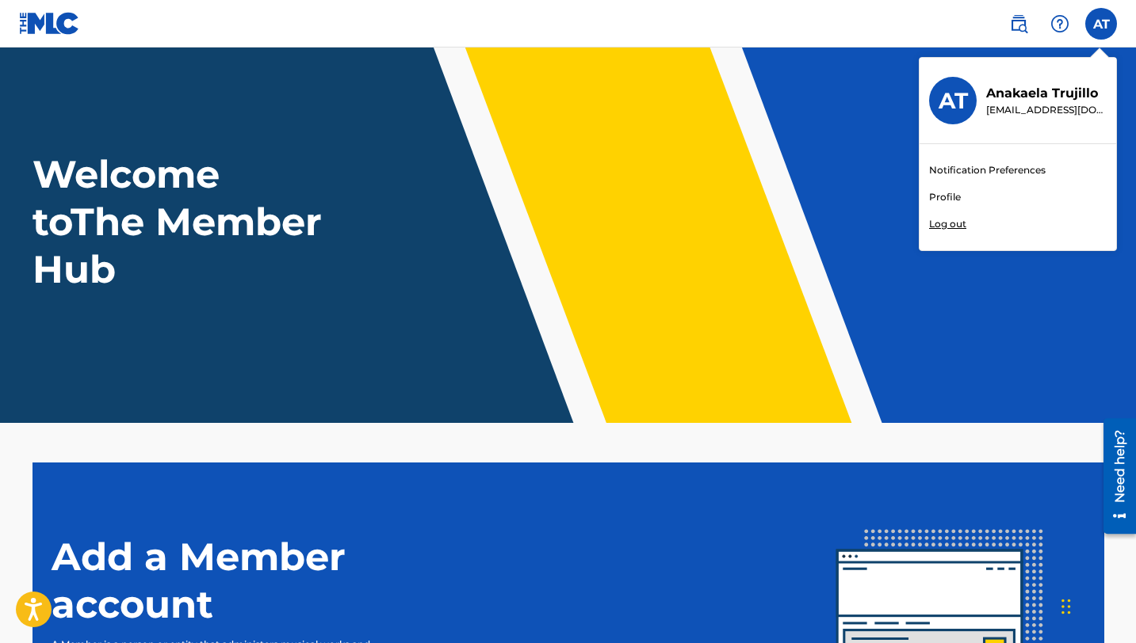
click at [945, 197] on link "Profile" at bounding box center [945, 197] width 32 height 14
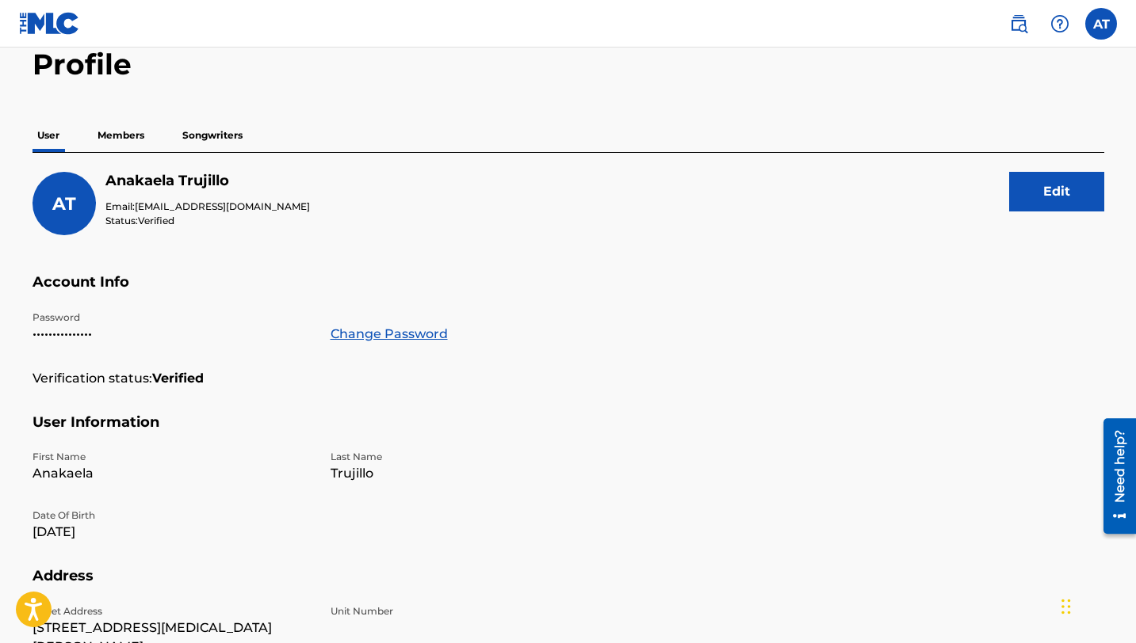
scroll to position [42, 0]
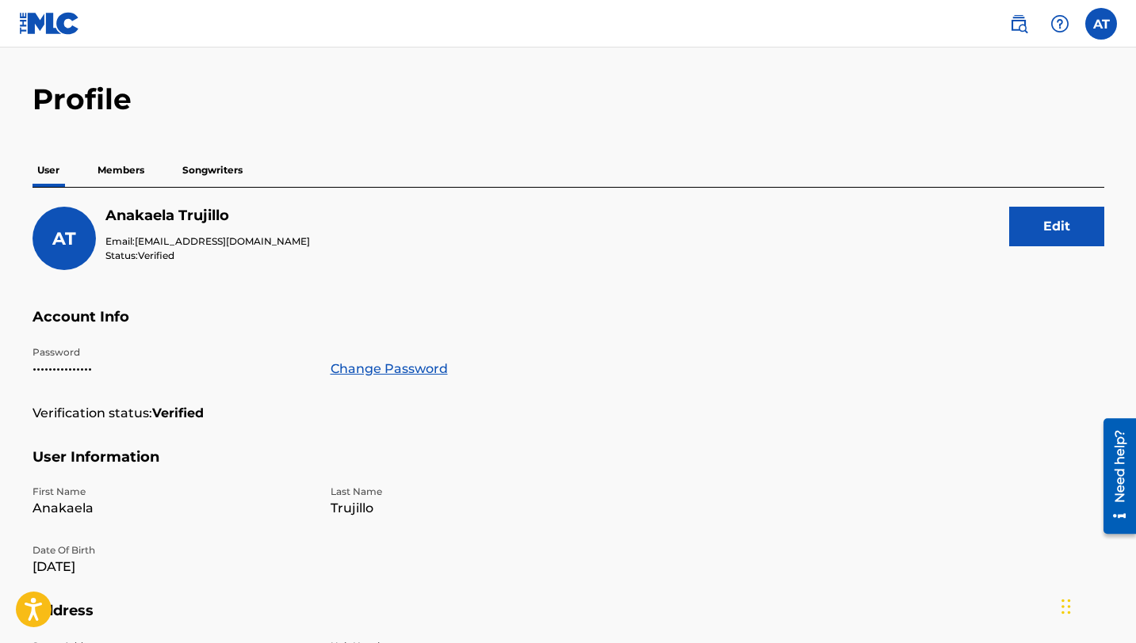
click at [118, 163] on p "Members" at bounding box center [121, 170] width 56 height 33
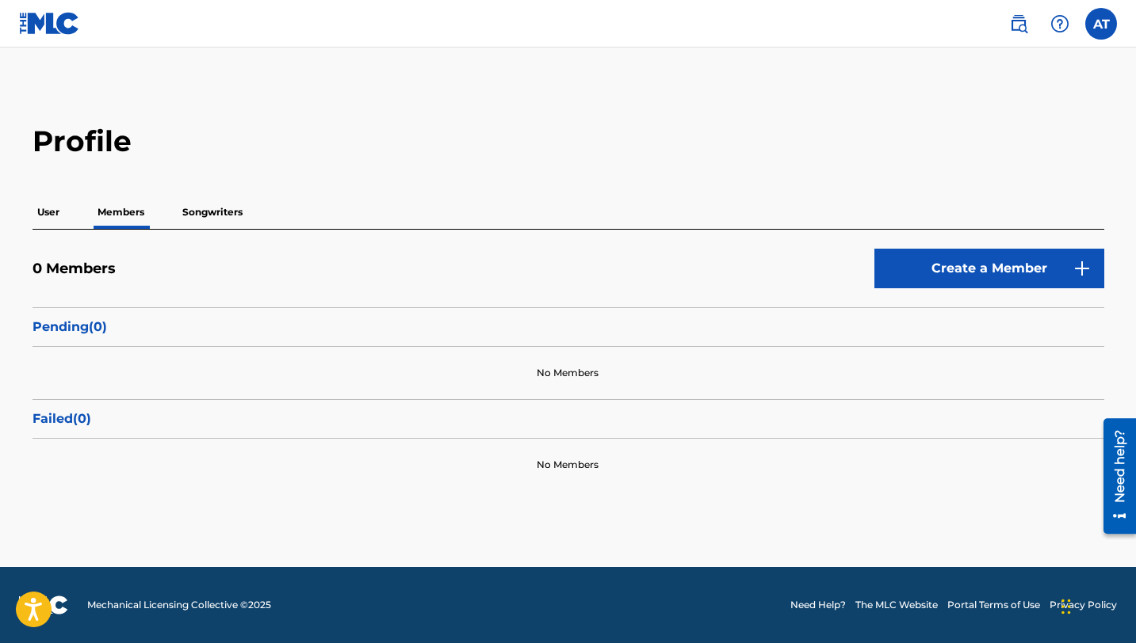
click at [190, 207] on p "Songwriters" at bounding box center [212, 212] width 70 height 33
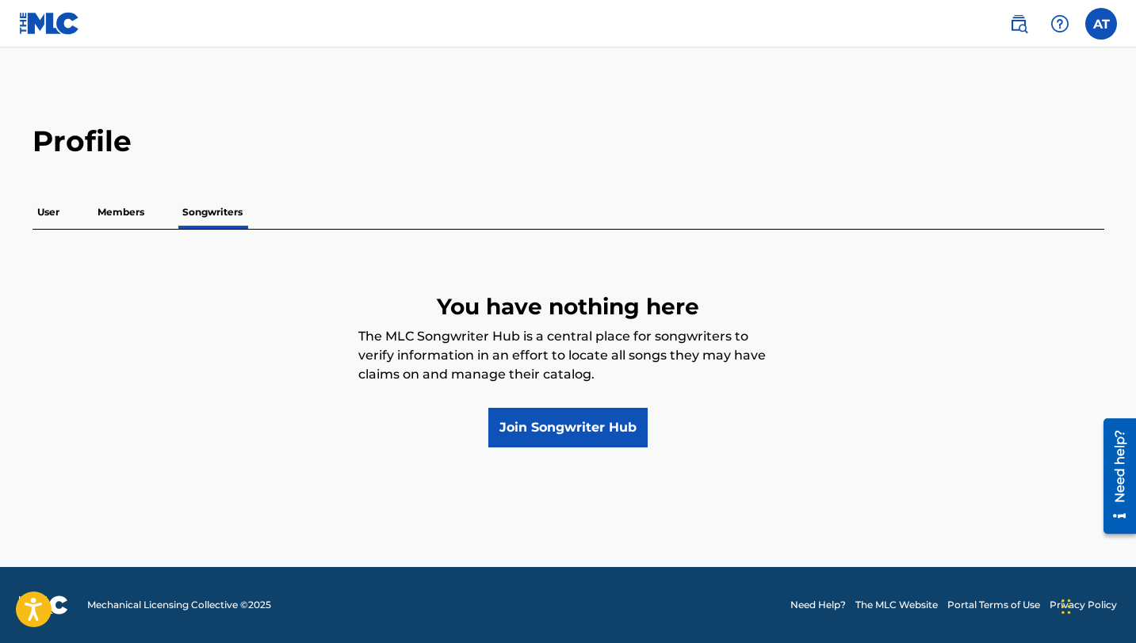
click at [63, 203] on p "User" at bounding box center [48, 212] width 32 height 33
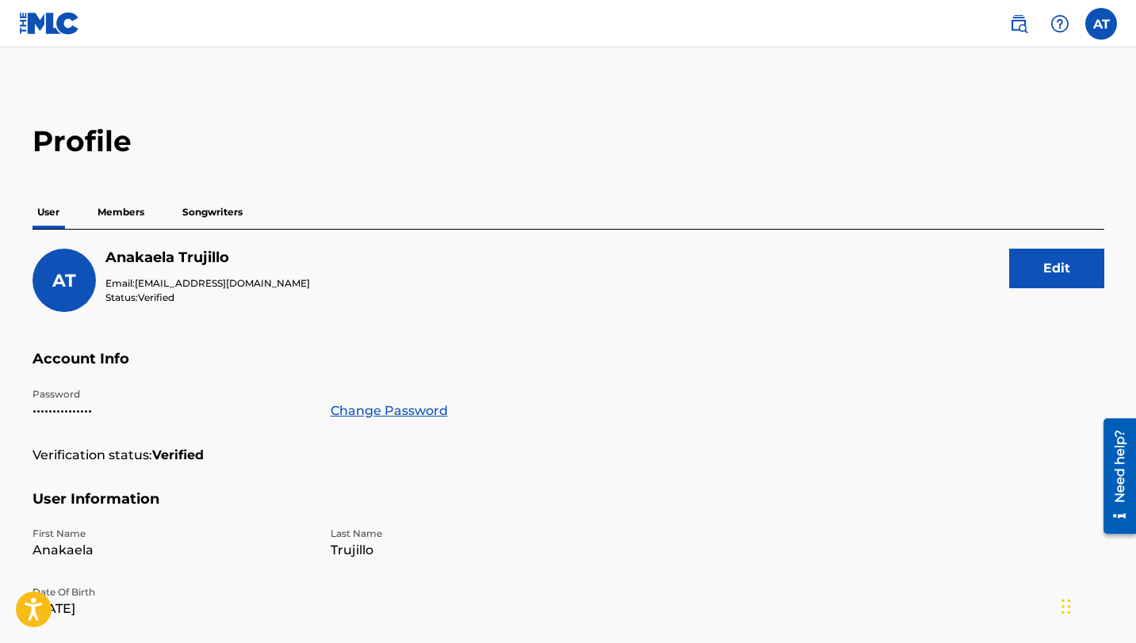
click at [60, 30] on img at bounding box center [49, 23] width 61 height 23
